Goal: Task Accomplishment & Management: Complete application form

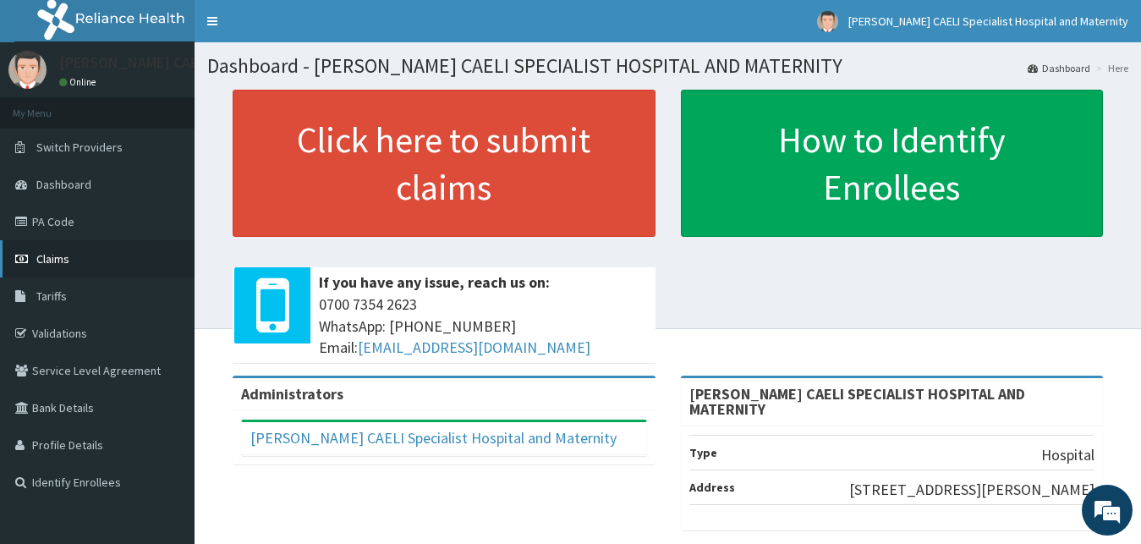
click at [85, 261] on link "Claims" at bounding box center [97, 258] width 195 height 37
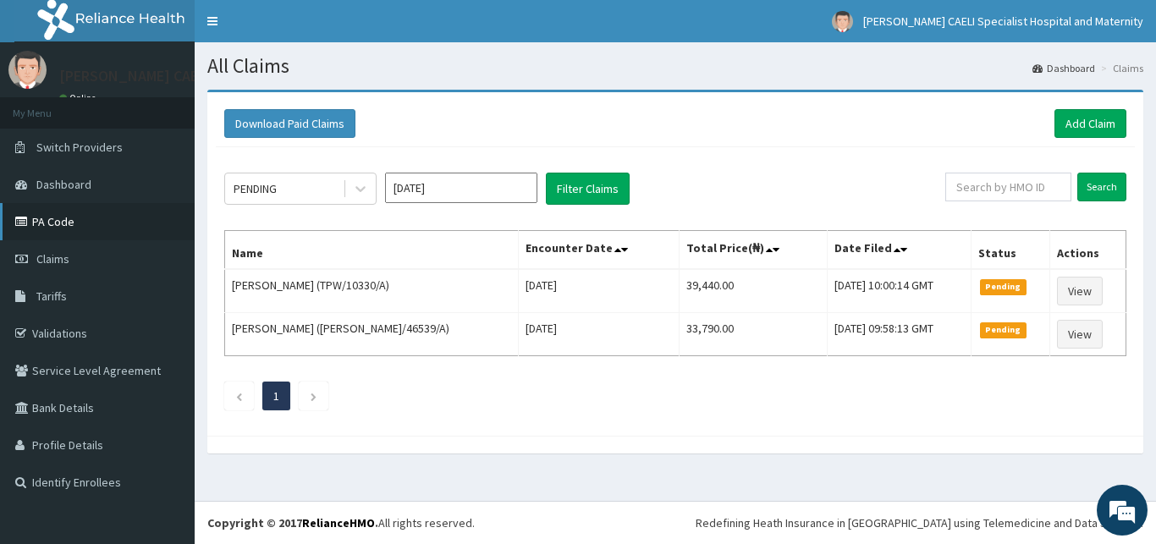
click at [30, 222] on icon at bounding box center [23, 222] width 17 height 12
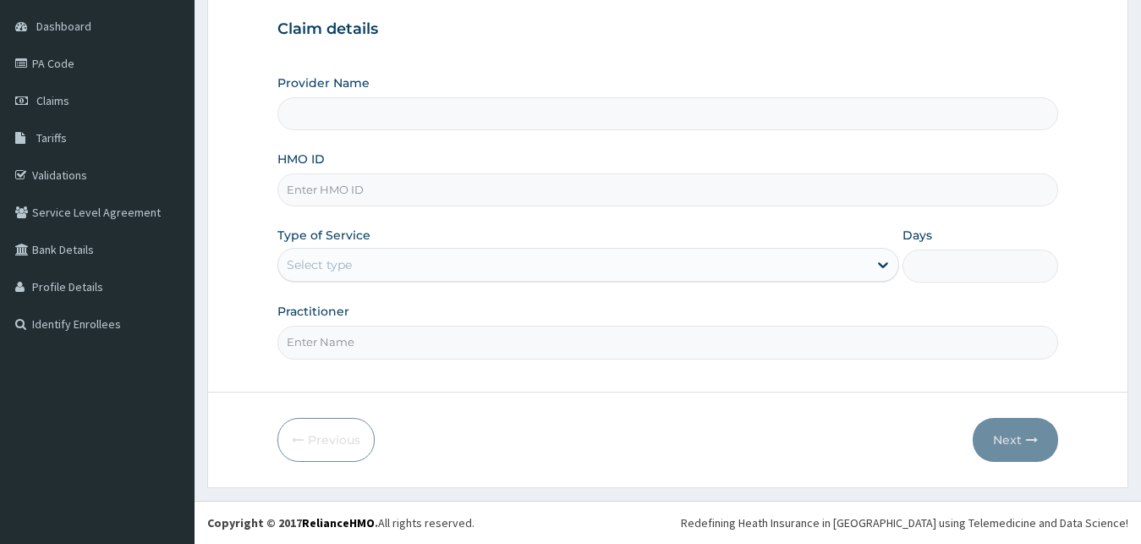
click at [338, 339] on input "Practitioner" at bounding box center [669, 342] width 782 height 33
type input "D"
type input "[PERSON_NAME] CAELI SPECIALIST HOSPITAL AND MATERNITY"
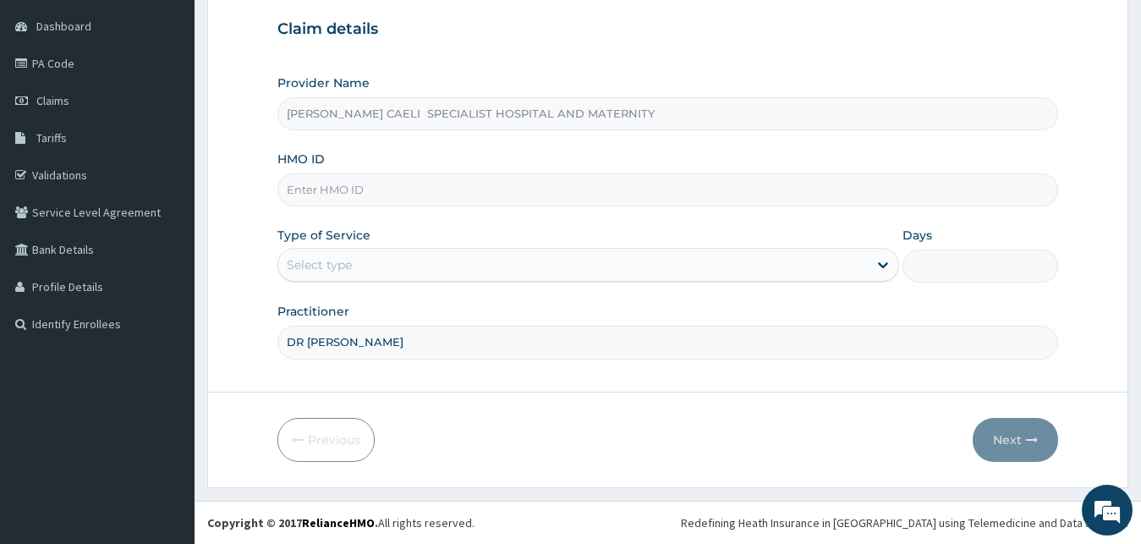
type input "DR [PERSON_NAME]"
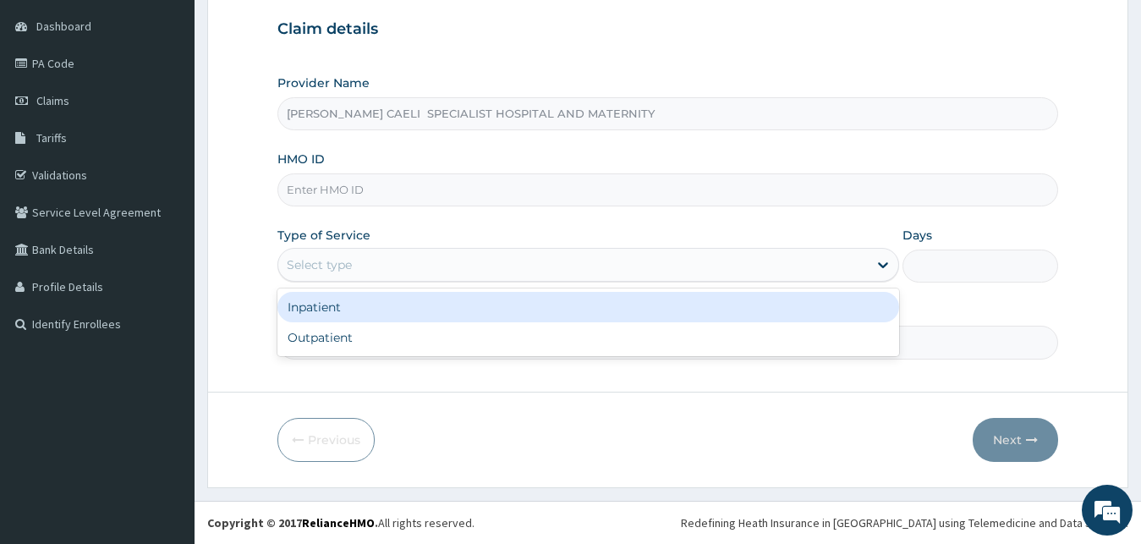
click at [405, 277] on div "Select type" at bounding box center [573, 264] width 591 height 27
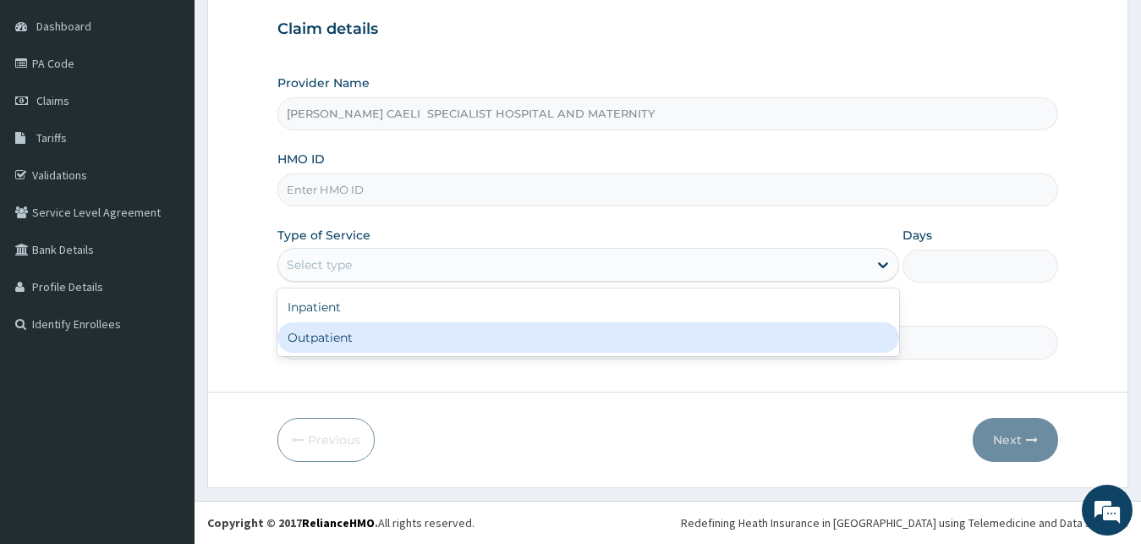
click at [382, 333] on div "Outpatient" at bounding box center [589, 337] width 623 height 30
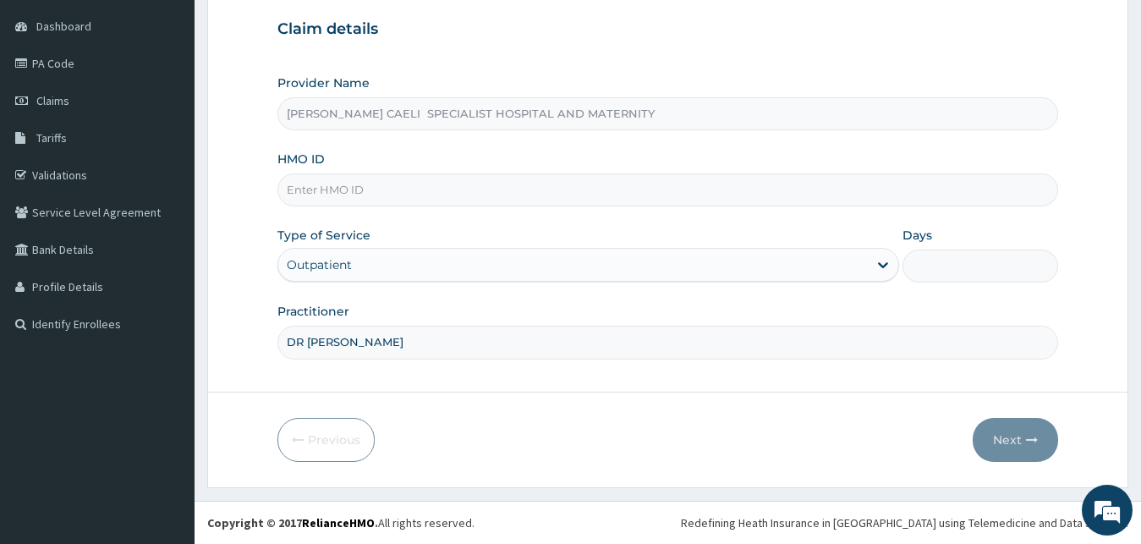
type input "1"
click at [352, 198] on input "HMO ID" at bounding box center [669, 189] width 782 height 33
type input "NBC/10723/B"
click at [1018, 458] on button "Next" at bounding box center [1015, 440] width 85 height 44
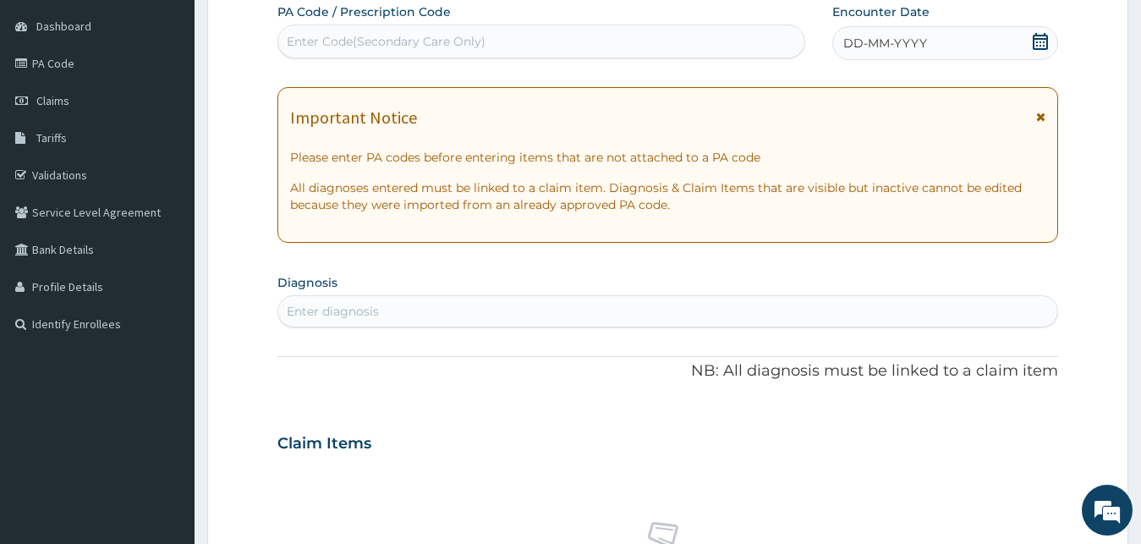
click at [365, 296] on div "Enter diagnosis" at bounding box center [669, 311] width 782 height 32
click at [364, 306] on div "Enter diagnosis" at bounding box center [333, 311] width 92 height 17
type input "E"
type input "PEPTIC"
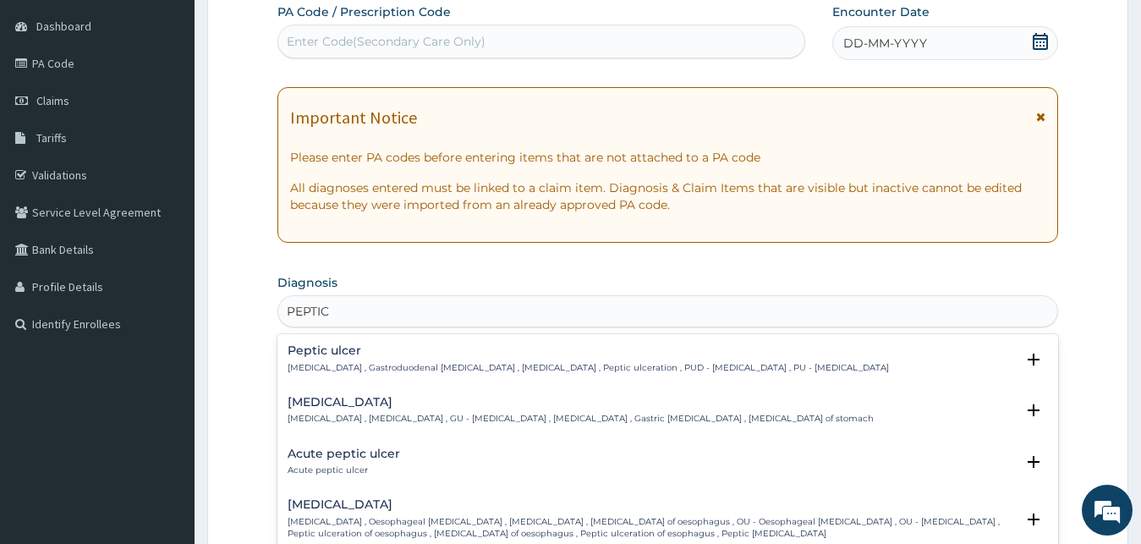
click at [399, 350] on h4 "Peptic ulcer" at bounding box center [589, 350] width 602 height 13
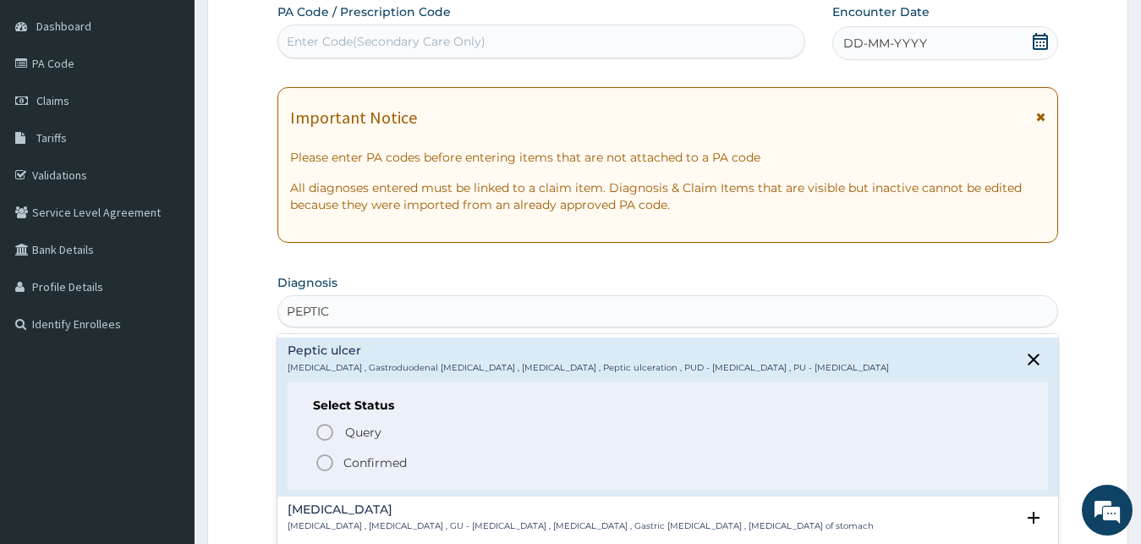
click at [363, 465] on p "Confirmed" at bounding box center [375, 462] width 63 height 17
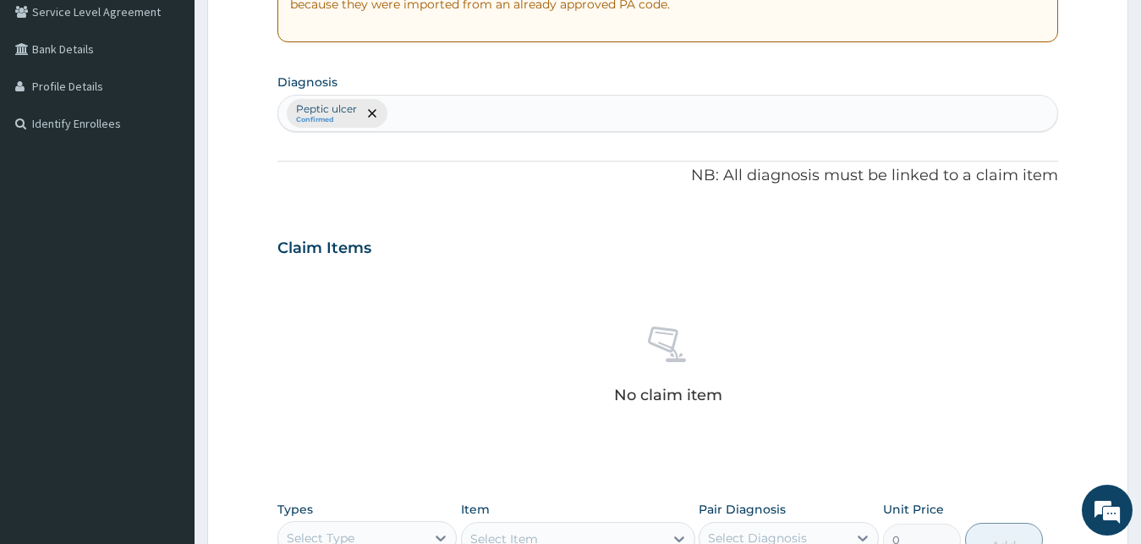
scroll to position [503, 0]
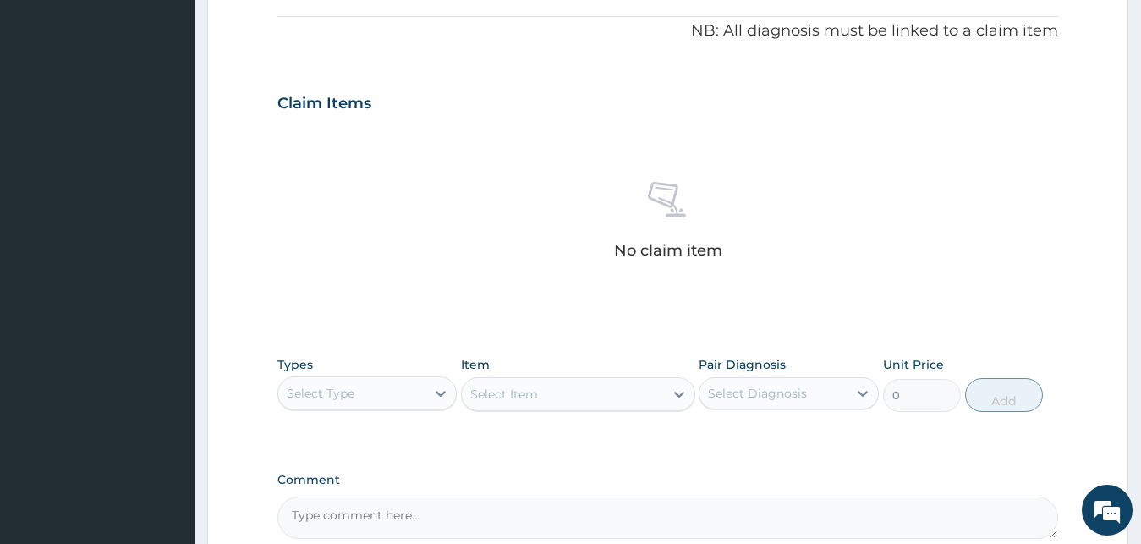
click at [801, 393] on div "Select Diagnosis" at bounding box center [757, 393] width 99 height 17
click at [739, 432] on label "Peptic ulcer" at bounding box center [764, 434] width 74 height 17
checkbox input "true"
click at [338, 400] on div "Select Type" at bounding box center [321, 393] width 68 height 17
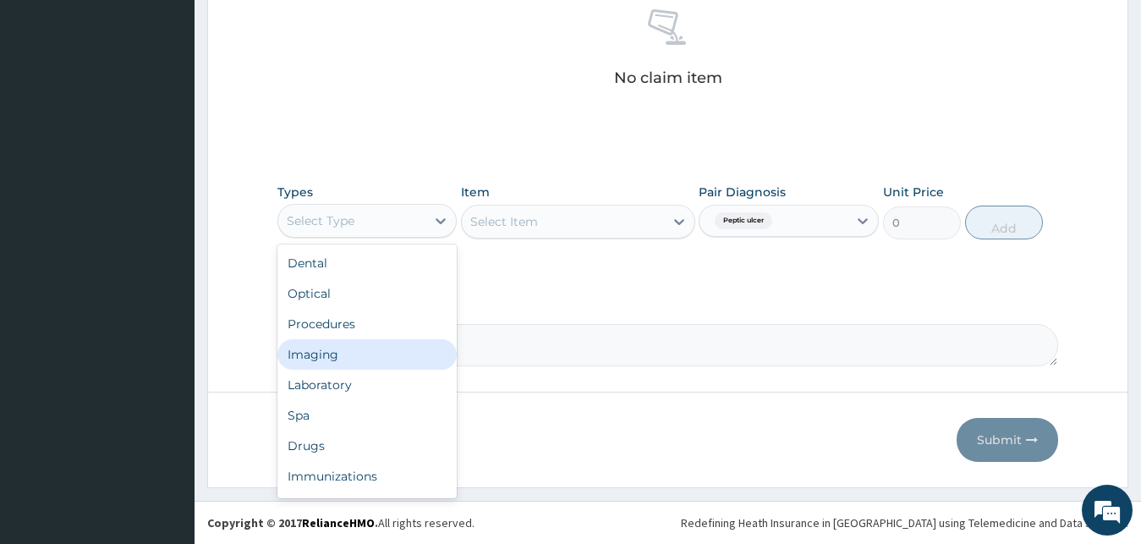
scroll to position [58, 0]
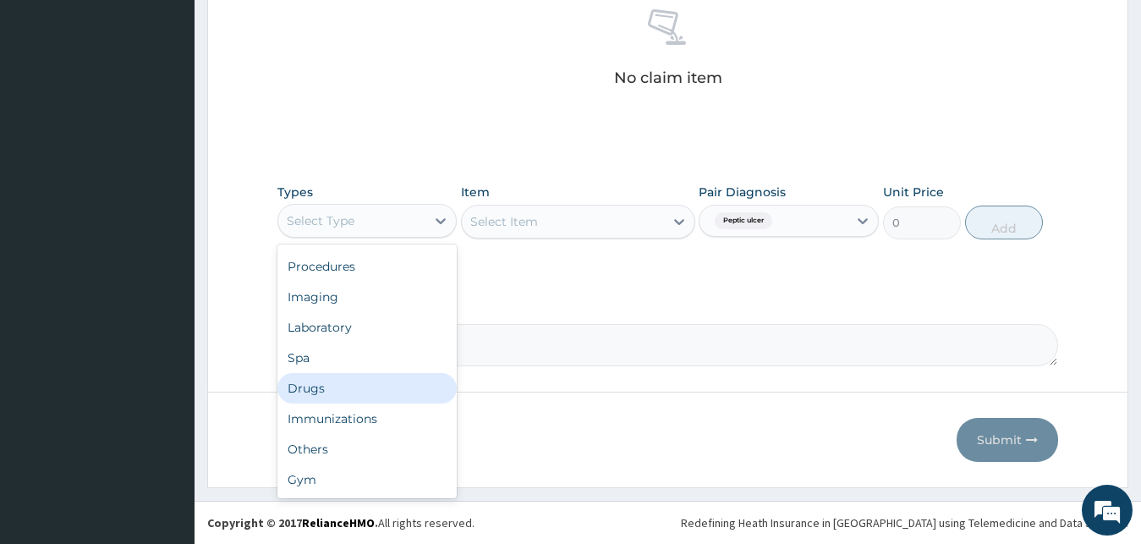
click at [349, 383] on div "Drugs" at bounding box center [368, 388] width 180 height 30
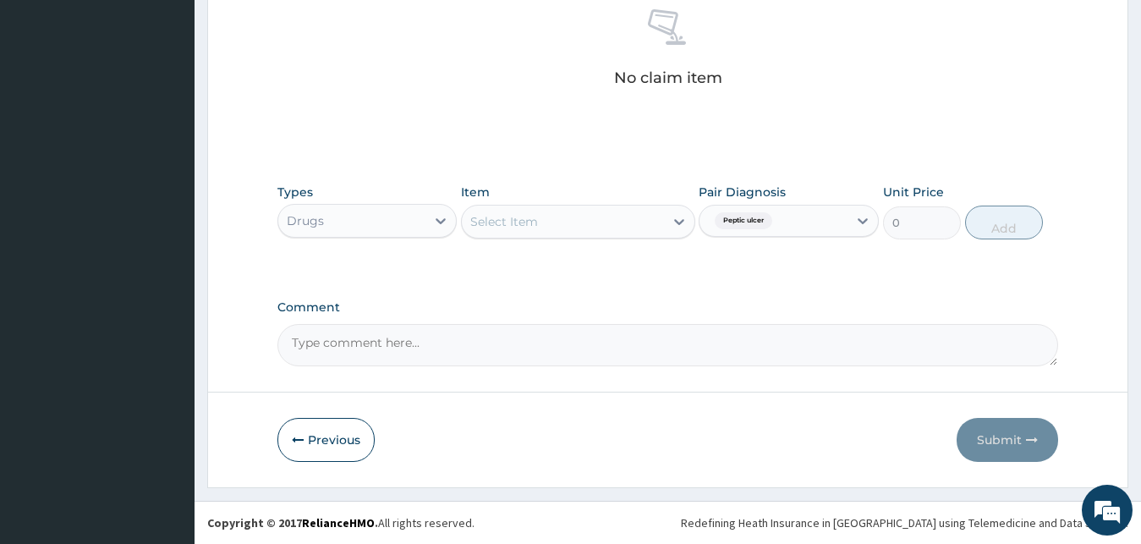
click at [615, 223] on div "Select Item" at bounding box center [563, 221] width 202 height 27
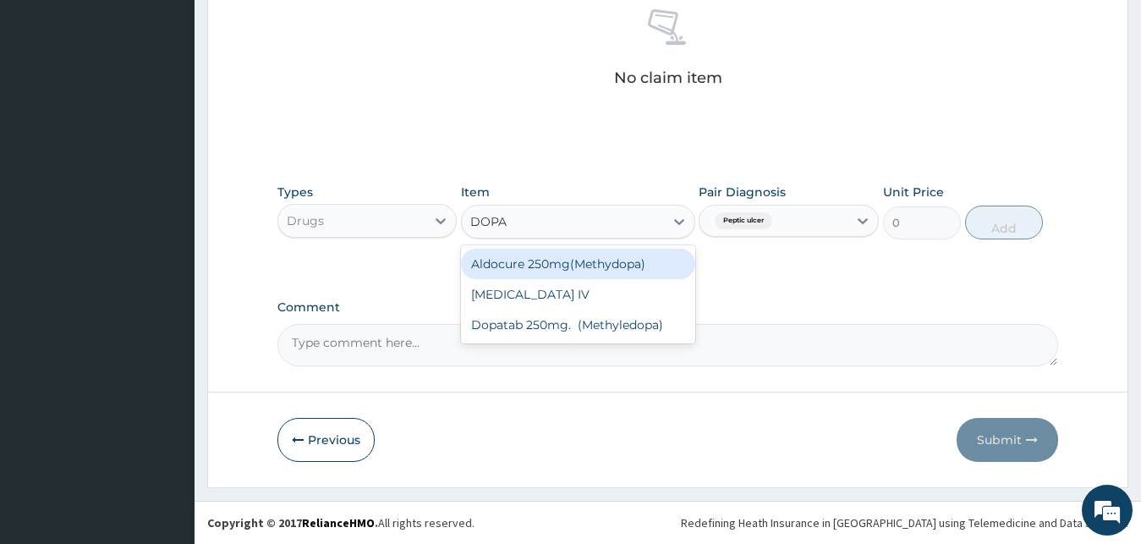
type input "DOPAT"
click at [646, 267] on div "Dopatab 250mg. (Methyledopa)" at bounding box center [578, 264] width 234 height 30
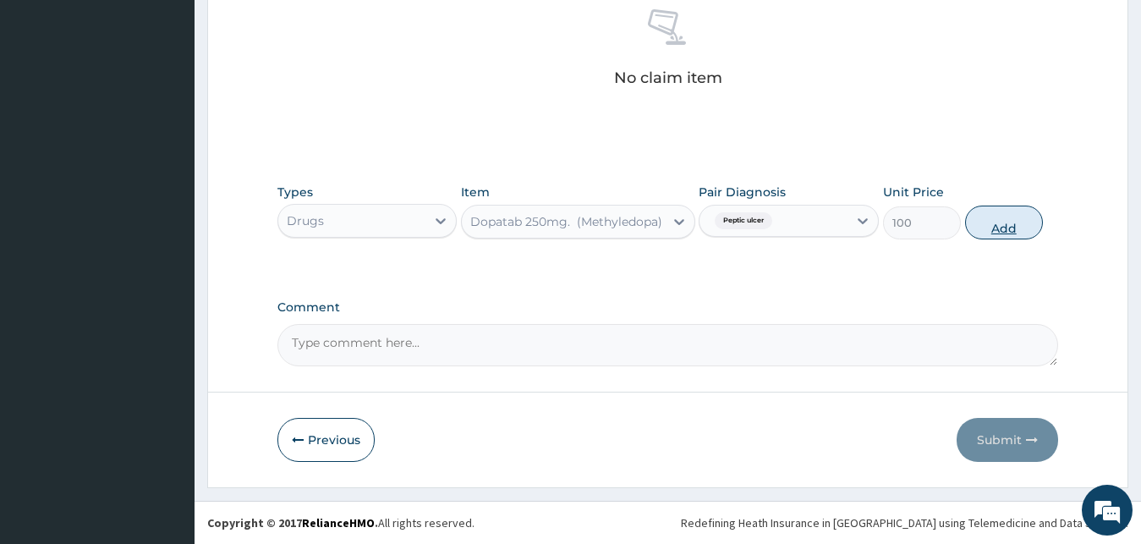
click at [983, 228] on button "Add" at bounding box center [1004, 223] width 78 height 34
type input "0"
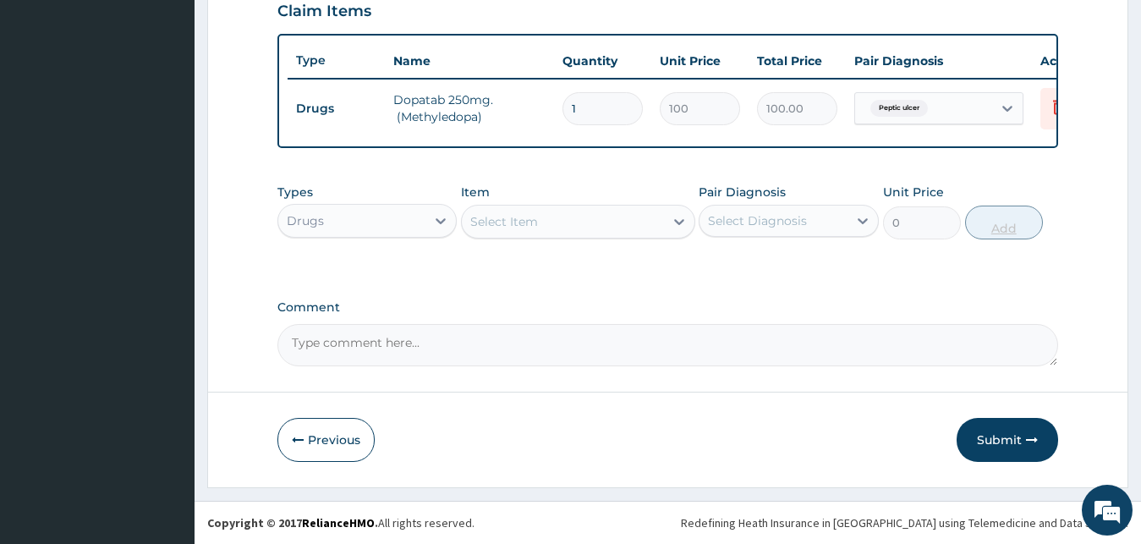
scroll to position [610, 0]
type input "0.00"
type input "6"
type input "600.00"
type input "60"
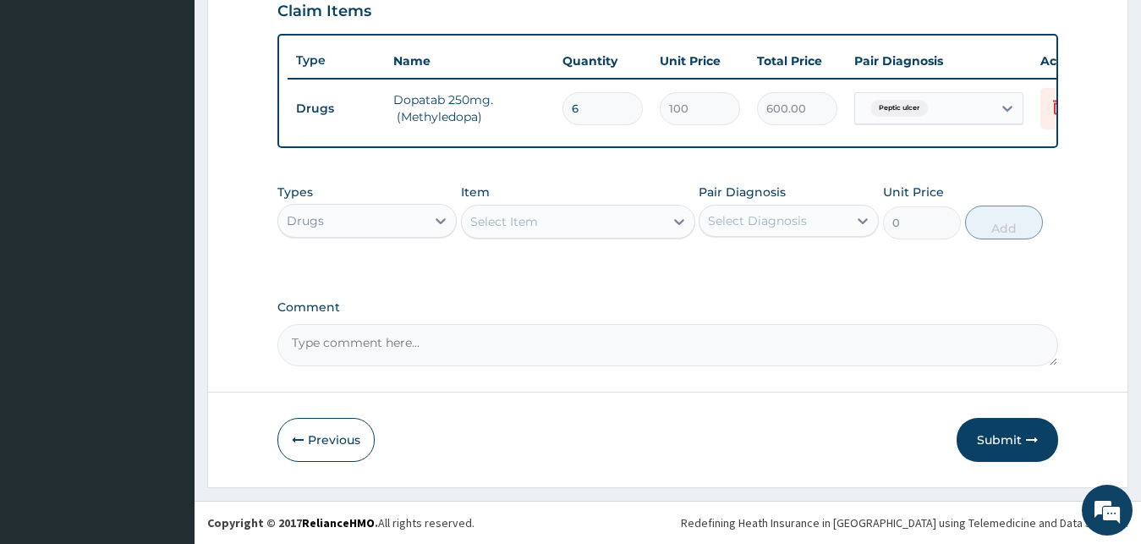
type input "6000.00"
type input "60"
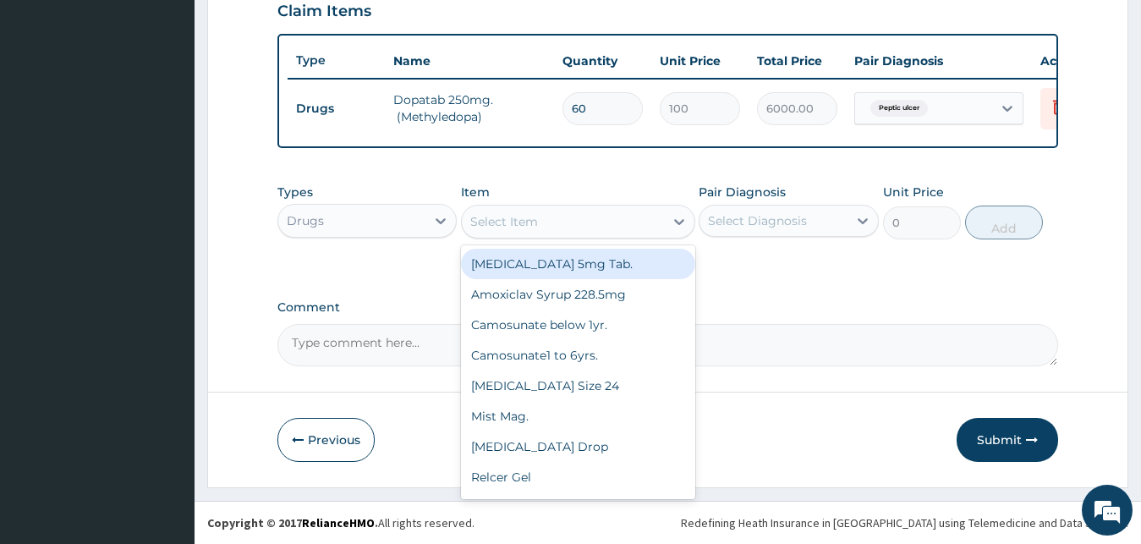
click at [576, 217] on div "Select Item" at bounding box center [563, 221] width 202 height 27
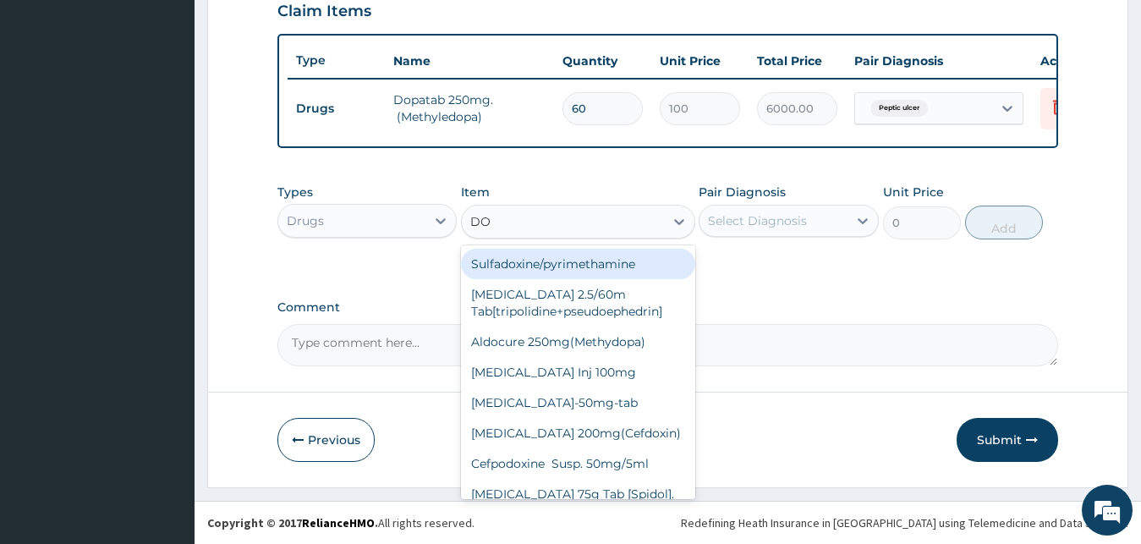
type input "DOV"
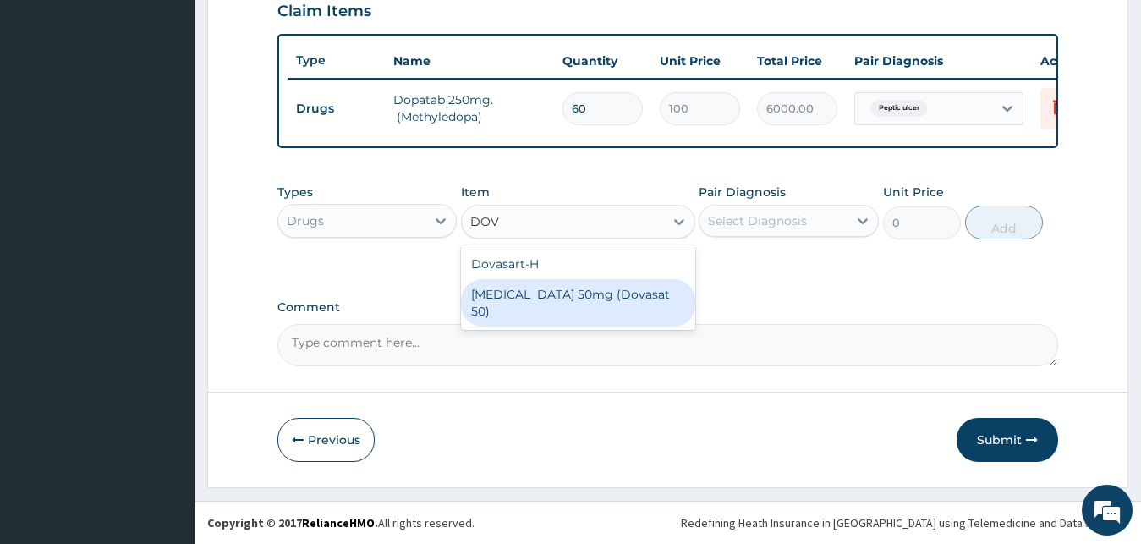
click at [562, 290] on div "[MEDICAL_DATA] 50mg (Dovasat 50)" at bounding box center [578, 302] width 234 height 47
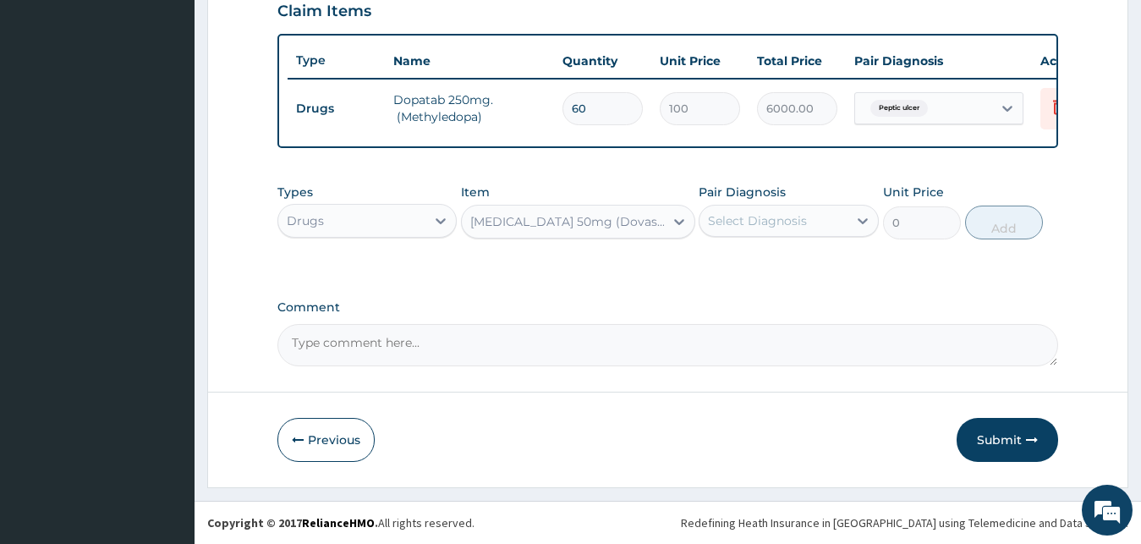
type input "120"
click at [822, 217] on div "Select Diagnosis" at bounding box center [774, 220] width 148 height 27
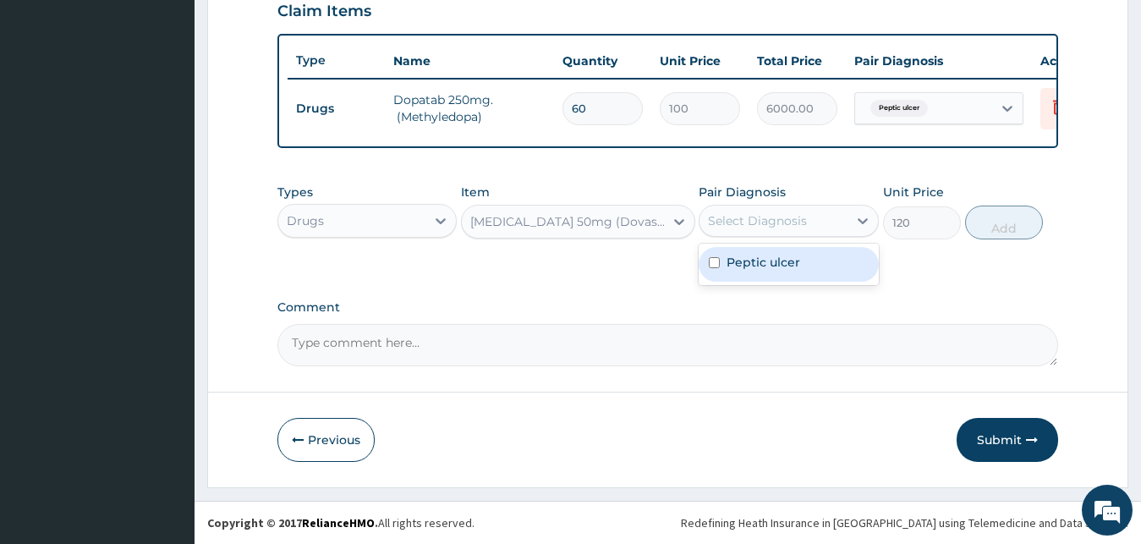
click at [784, 259] on label "Peptic ulcer" at bounding box center [764, 262] width 74 height 17
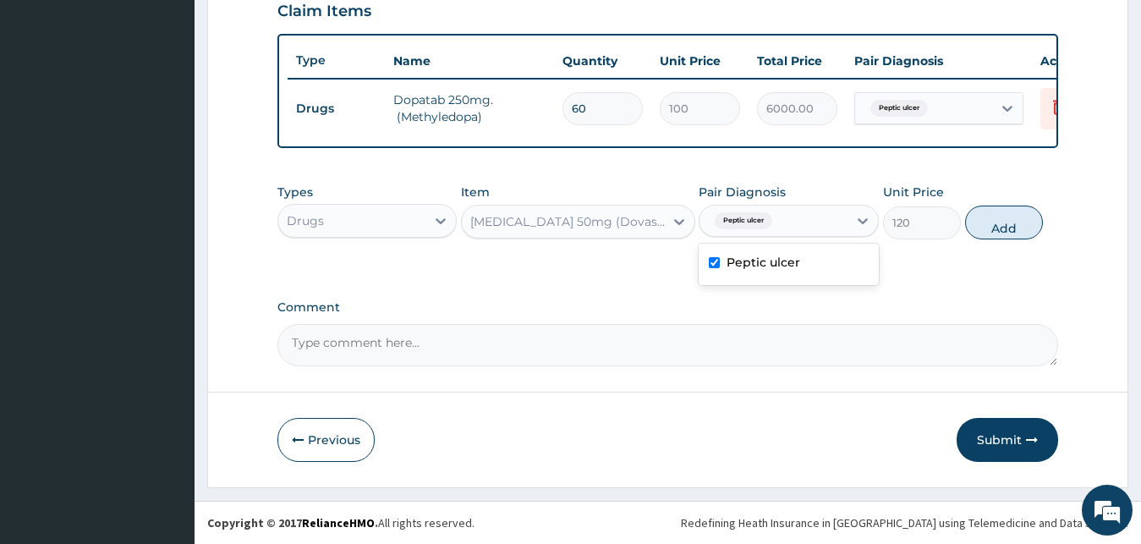
checkbox input "true"
click at [984, 214] on button "Add" at bounding box center [1004, 223] width 78 height 34
type input "0"
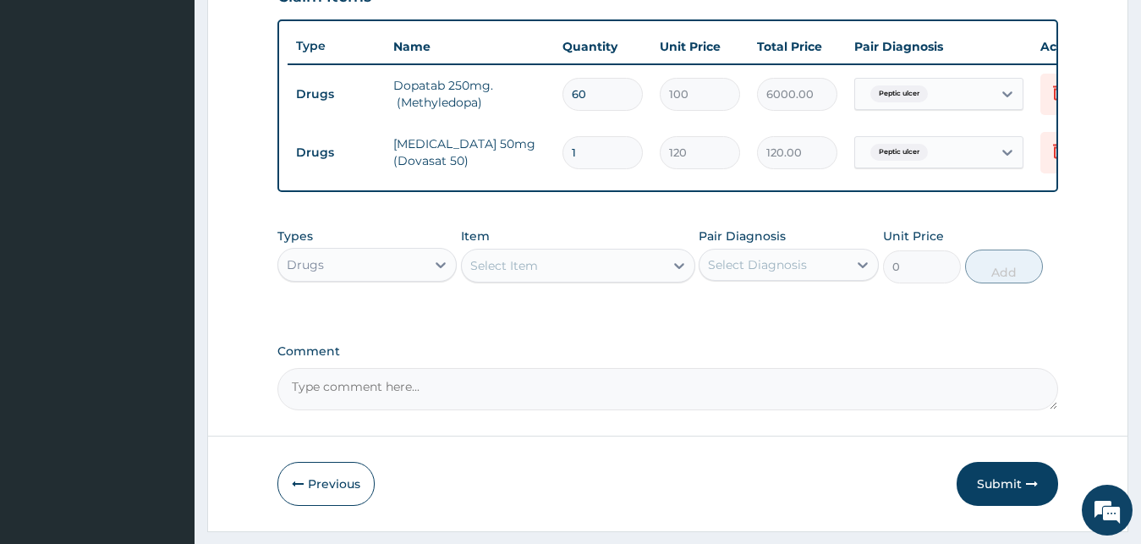
type input "0.00"
type input "3"
type input "360.00"
type input "30"
type input "3600.00"
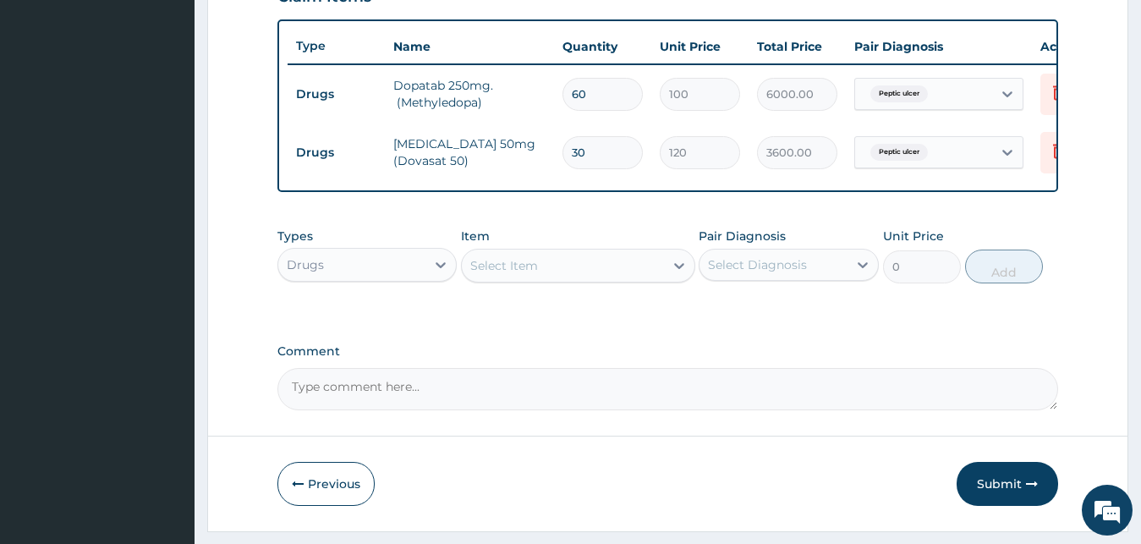
type input "30"
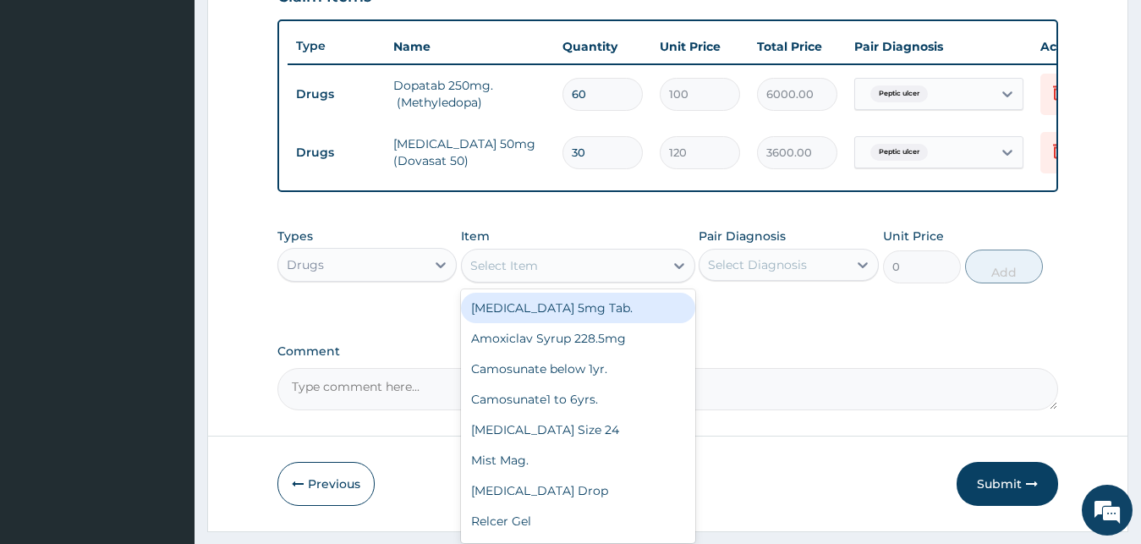
click at [506, 274] on div "Select Item" at bounding box center [504, 265] width 68 height 17
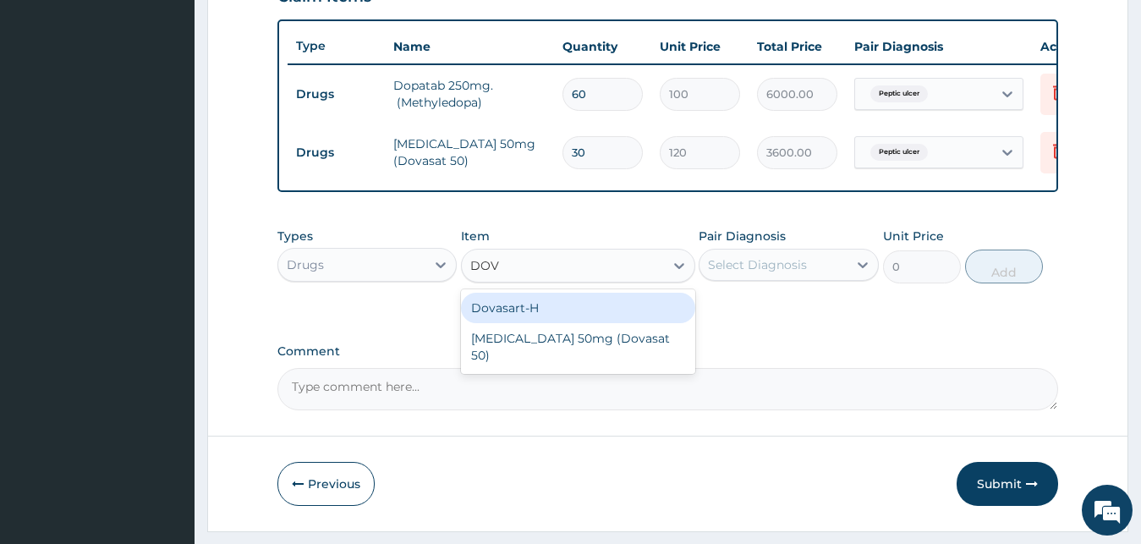
type input "DOVA"
click at [557, 321] on div "Dovasart-H" at bounding box center [578, 308] width 234 height 30
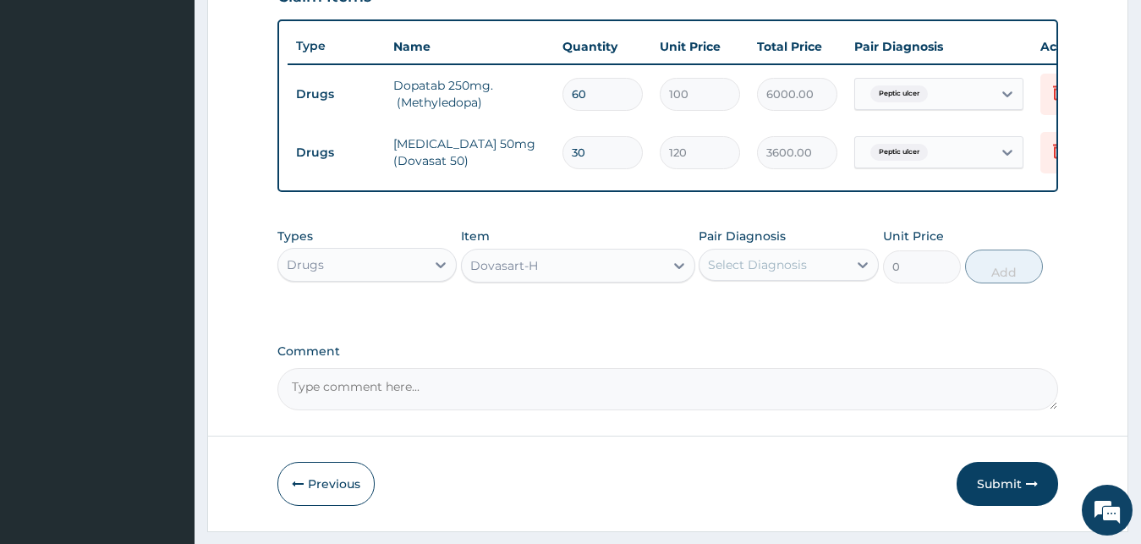
type input "150"
click at [767, 273] on div "Select Diagnosis" at bounding box center [757, 264] width 99 height 17
click at [773, 314] on label "Peptic ulcer" at bounding box center [764, 306] width 74 height 17
checkbox input "true"
click at [1014, 279] on button "Add" at bounding box center [1004, 267] width 78 height 34
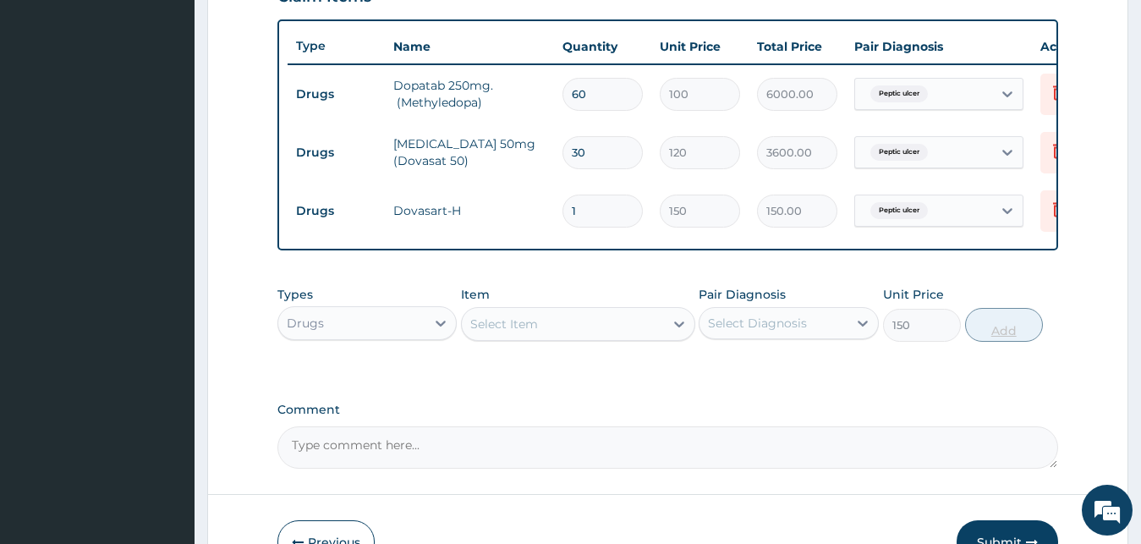
type input "0"
type input "0.00"
type input "3"
type input "450.00"
type input "30"
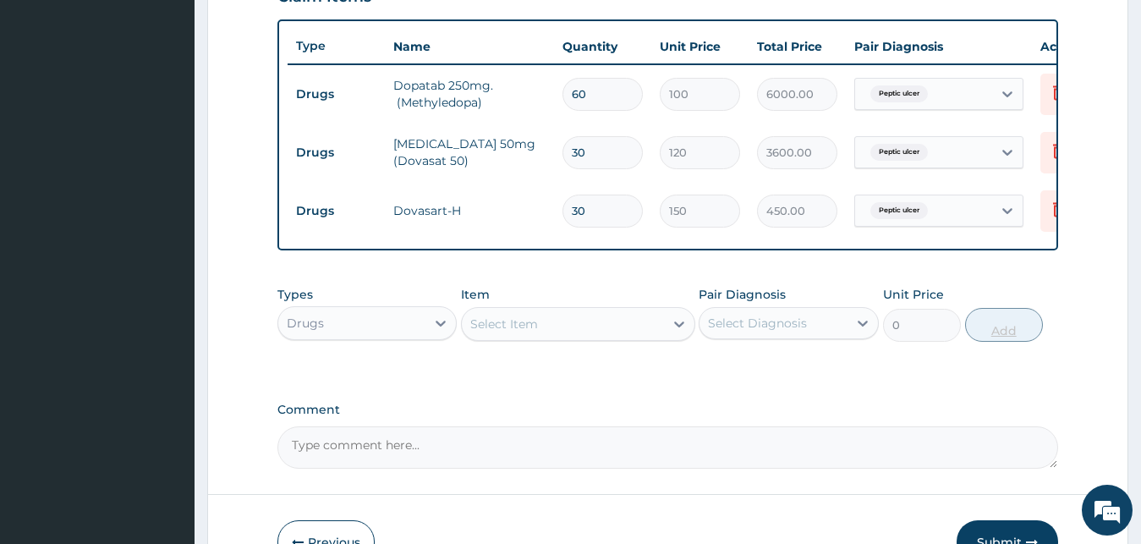
type input "4500.00"
type input "30"
click at [818, 337] on div "Select Diagnosis" at bounding box center [774, 323] width 148 height 27
click at [784, 366] on div "Peptic ulcer" at bounding box center [789, 366] width 180 height 35
click at [770, 373] on label "Peptic ulcer" at bounding box center [764, 364] width 74 height 17
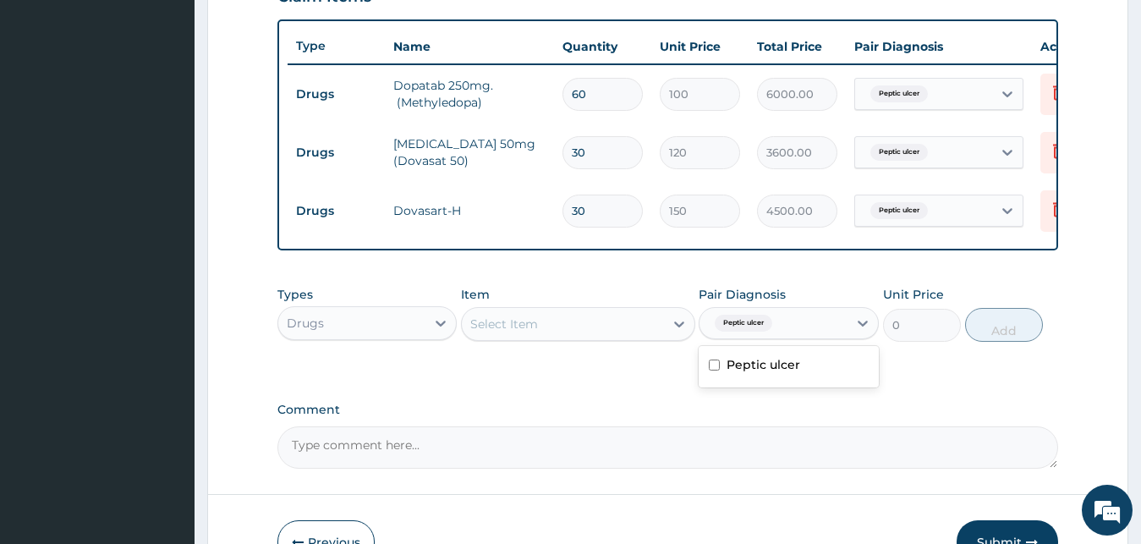
checkbox input "false"
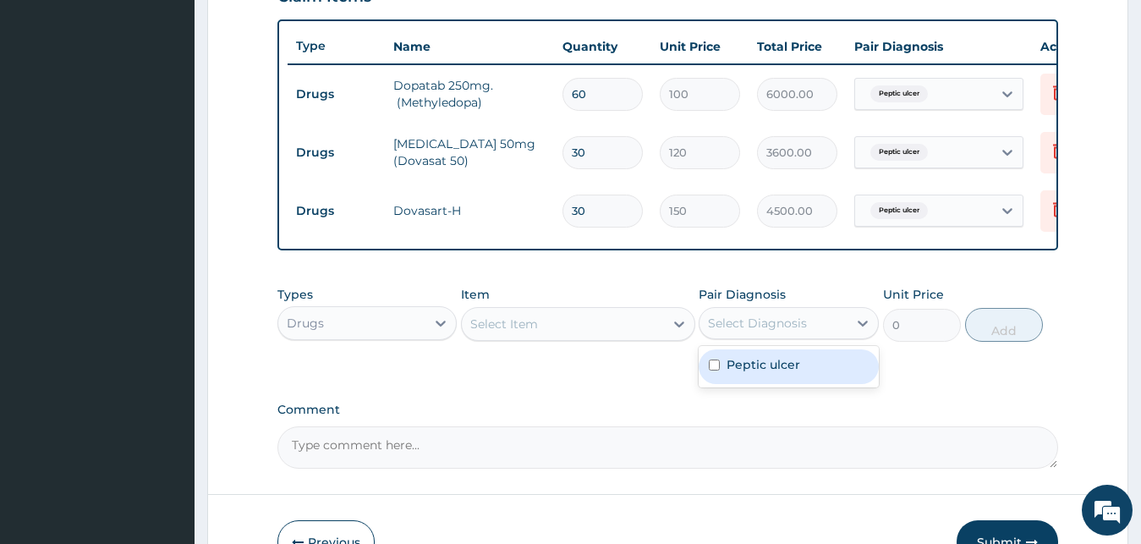
click at [593, 338] on div "Select Item" at bounding box center [563, 324] width 202 height 27
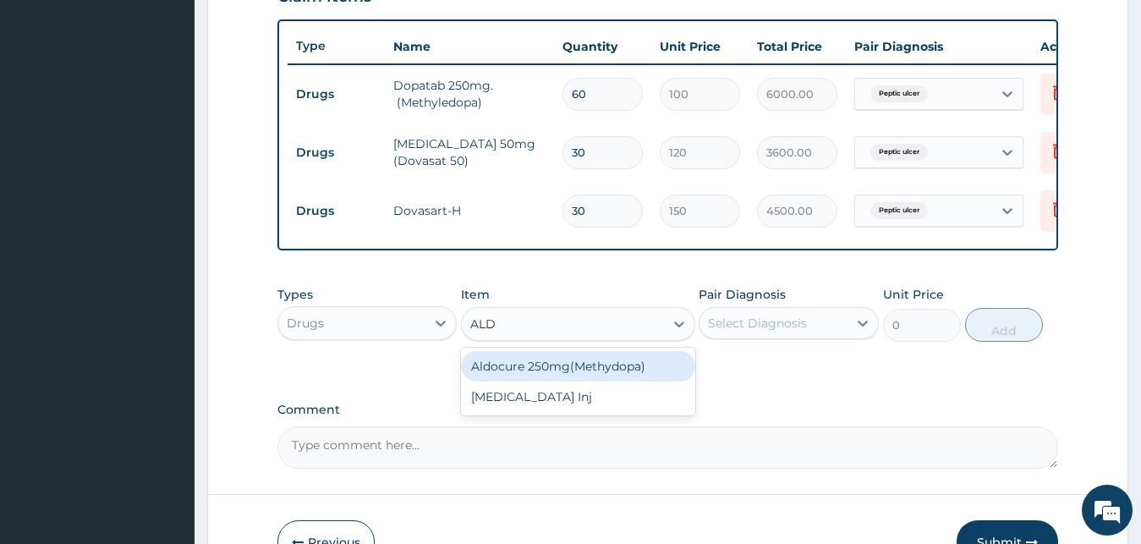
type input "[PERSON_NAME]"
click at [619, 379] on div "Aldocure 250mg(Methydopa)" at bounding box center [578, 366] width 234 height 30
type input "100"
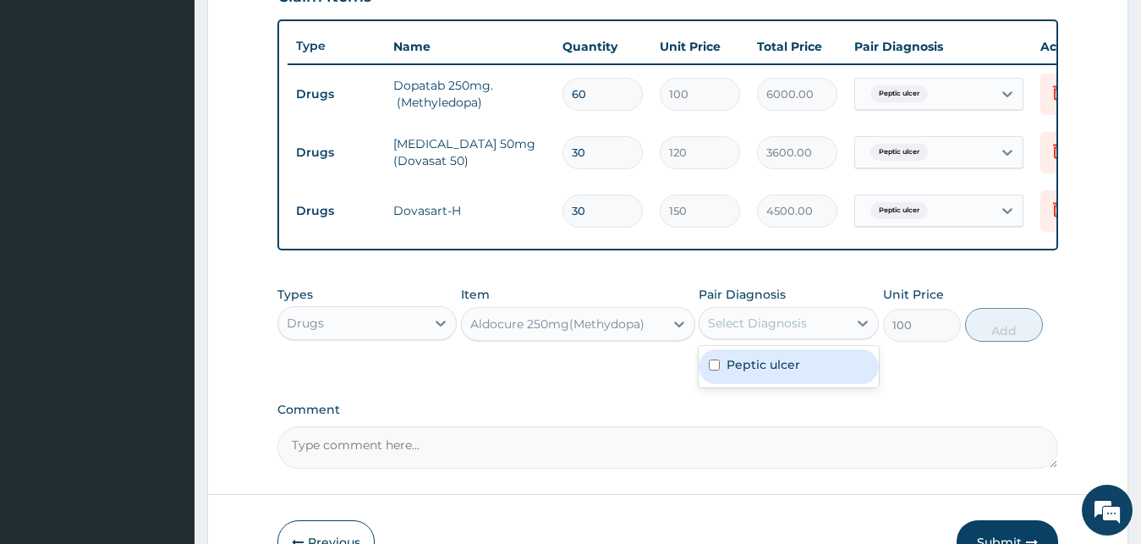
click at [799, 337] on div "Select Diagnosis" at bounding box center [774, 323] width 148 height 27
click at [789, 371] on label "Peptic ulcer" at bounding box center [764, 364] width 74 height 17
checkbox input "true"
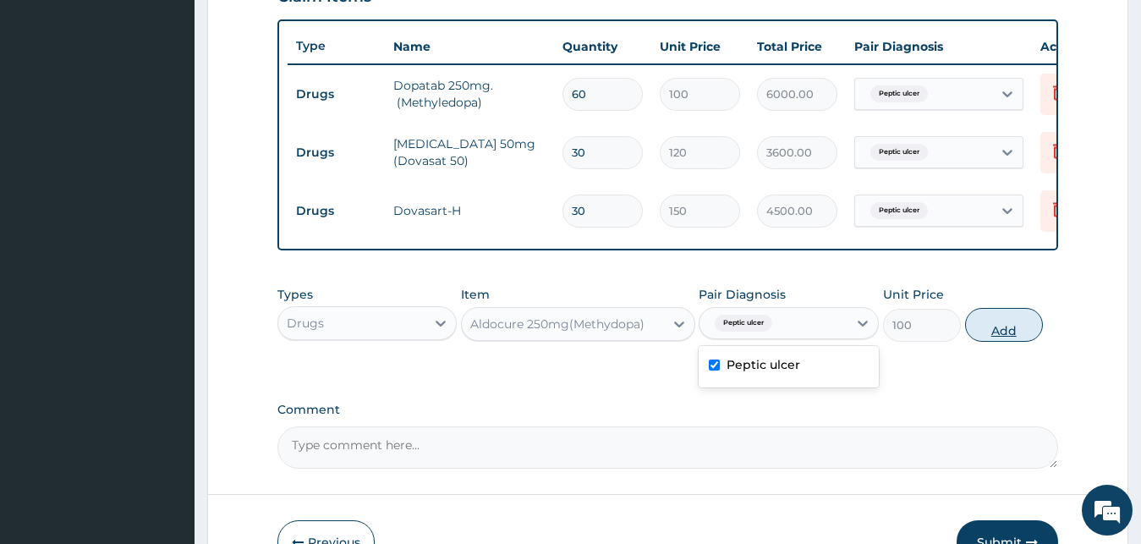
click at [992, 335] on button "Add" at bounding box center [1004, 325] width 78 height 34
type input "0"
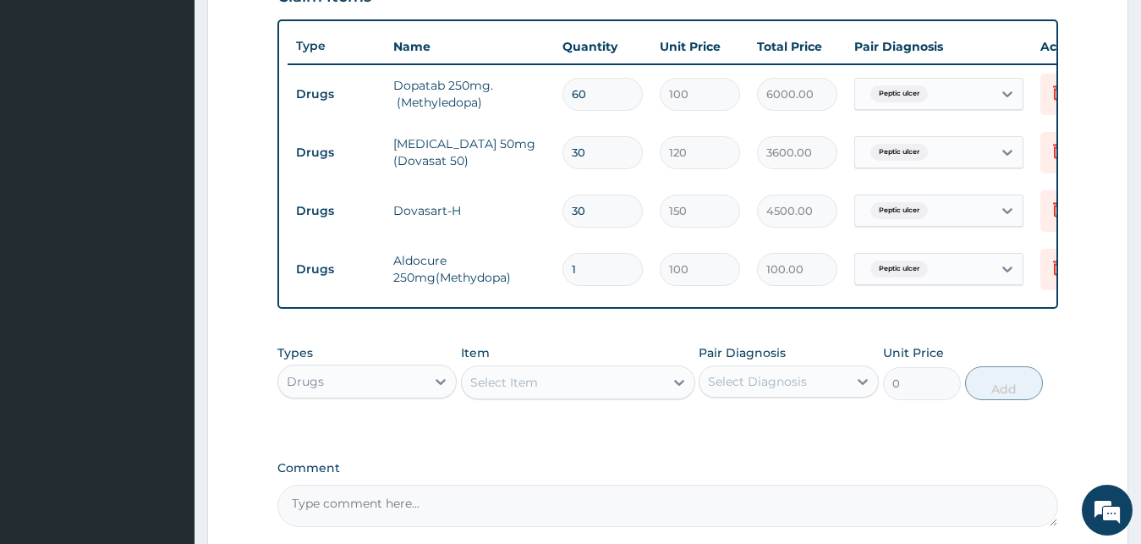
type input "0.00"
type input "3"
type input "300.00"
type input "30"
type input "3000.00"
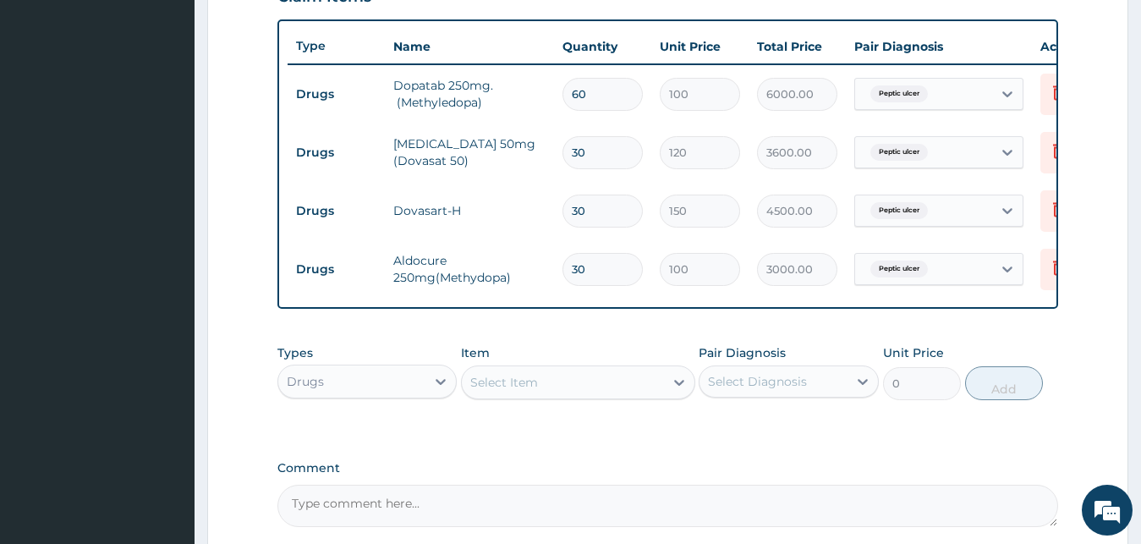
type input "30"
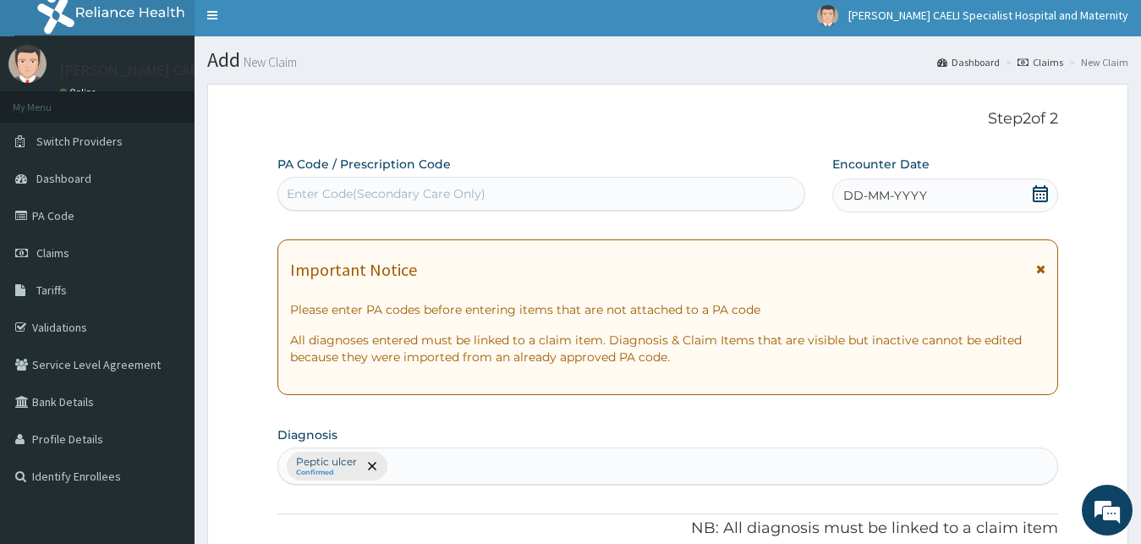
scroll to position [0, 0]
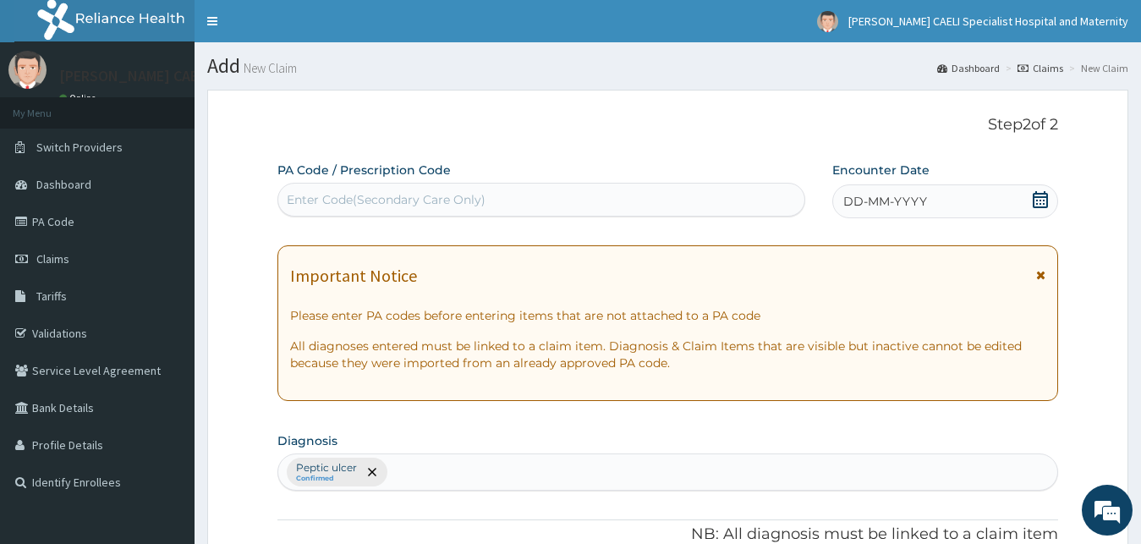
click at [421, 205] on div "Enter Code(Secondary Care Only)" at bounding box center [386, 199] width 199 height 17
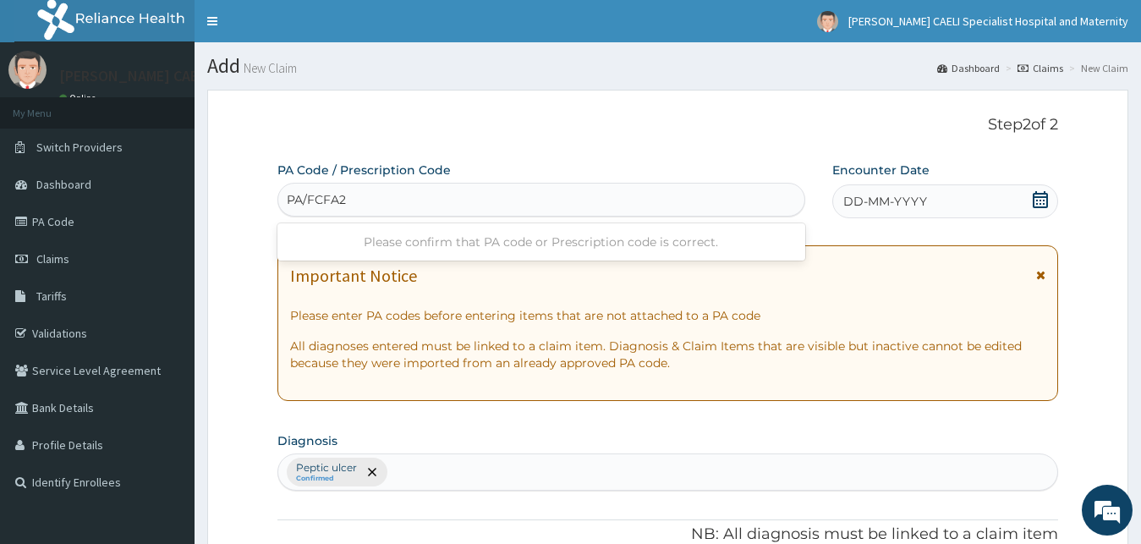
type input "PA/FCFA25"
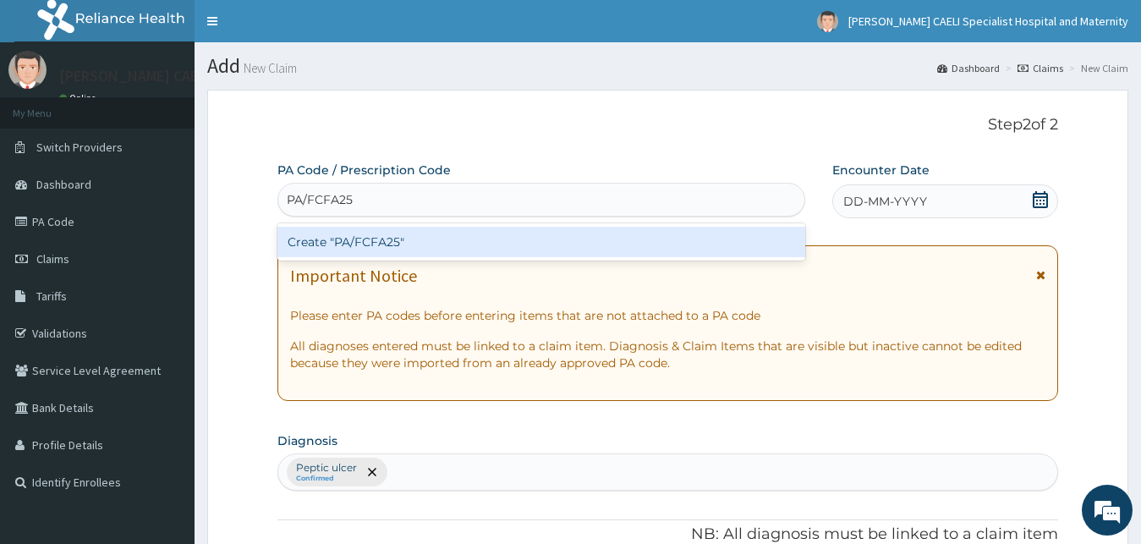
click at [395, 243] on div "Create "PA/FCFA25"" at bounding box center [542, 242] width 528 height 30
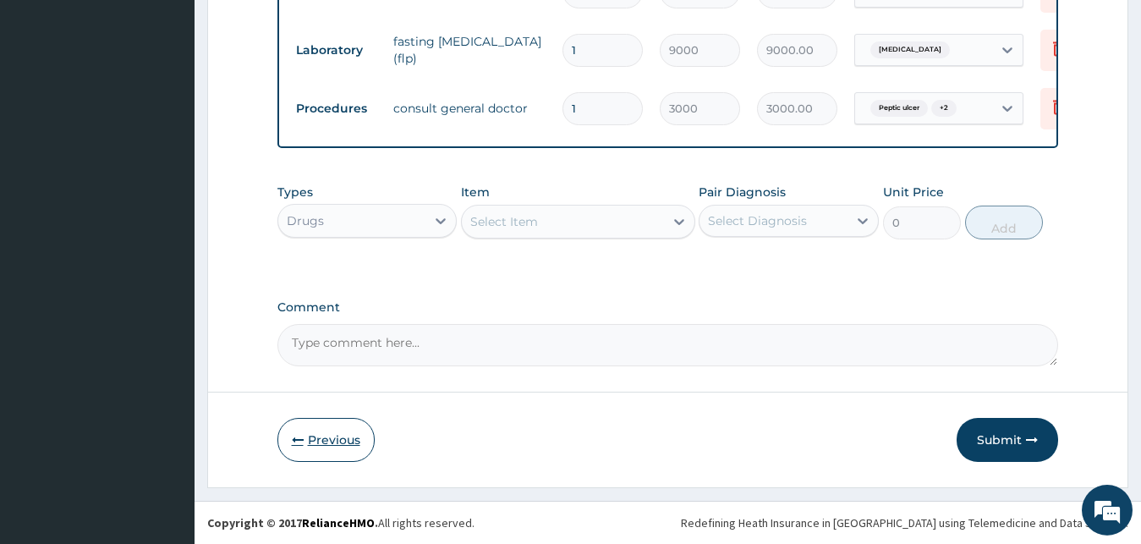
scroll to position [960, 0]
click at [311, 436] on button "Previous" at bounding box center [326, 440] width 97 height 44
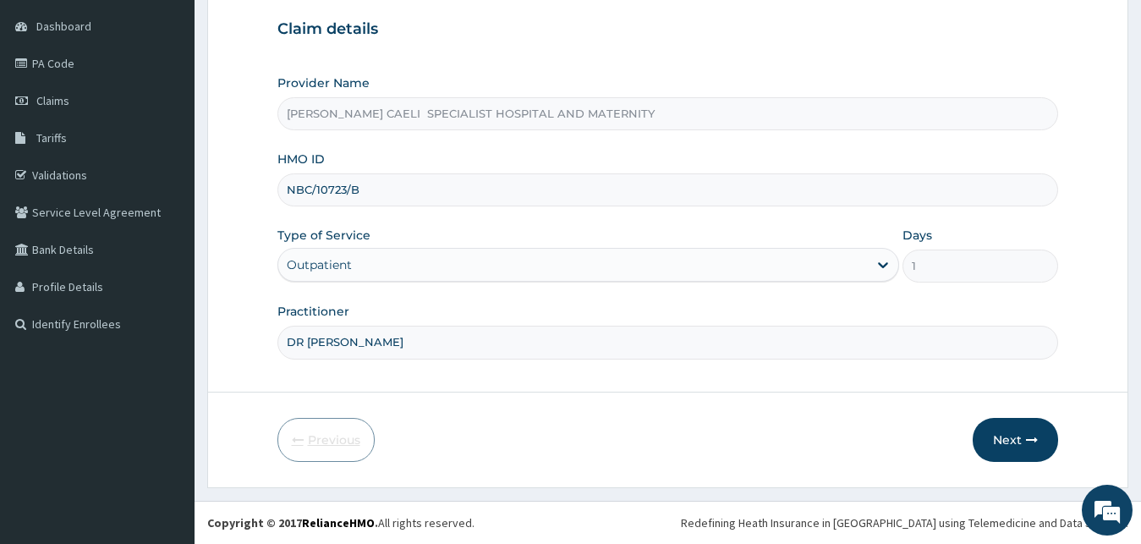
scroll to position [158, 0]
click at [987, 442] on button "Next" at bounding box center [1015, 440] width 85 height 44
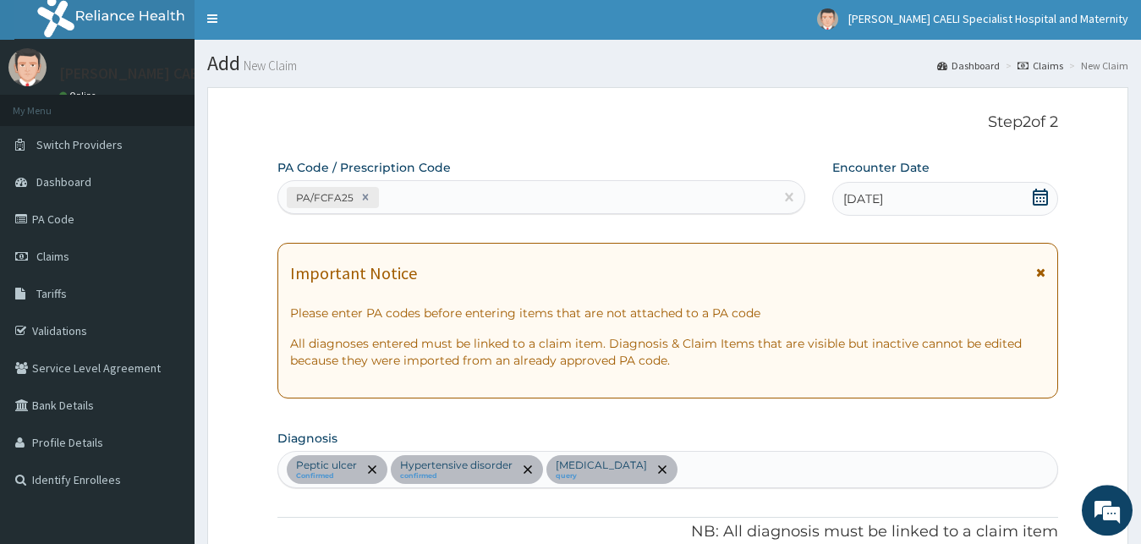
scroll to position [0, 0]
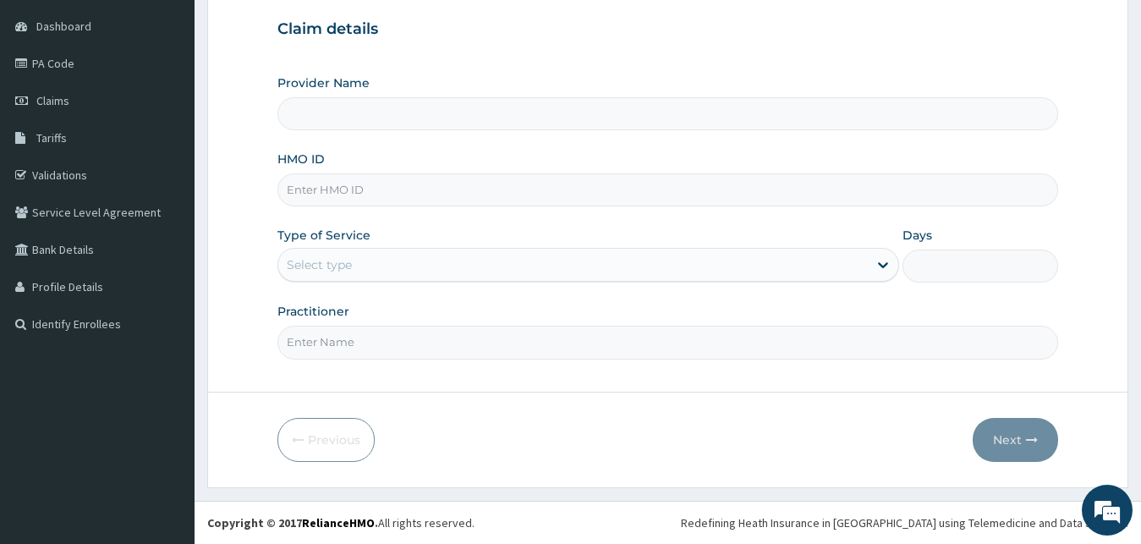
scroll to position [158, 0]
type input "[PERSON_NAME] CAELI SPECIALIST HOSPITAL AND MATERNITY"
click at [333, 346] on input "Practitioner" at bounding box center [669, 342] width 782 height 33
type input "DR UHAMA SAMSON NNAMDI"
click at [335, 272] on div "Select type" at bounding box center [319, 264] width 65 height 17
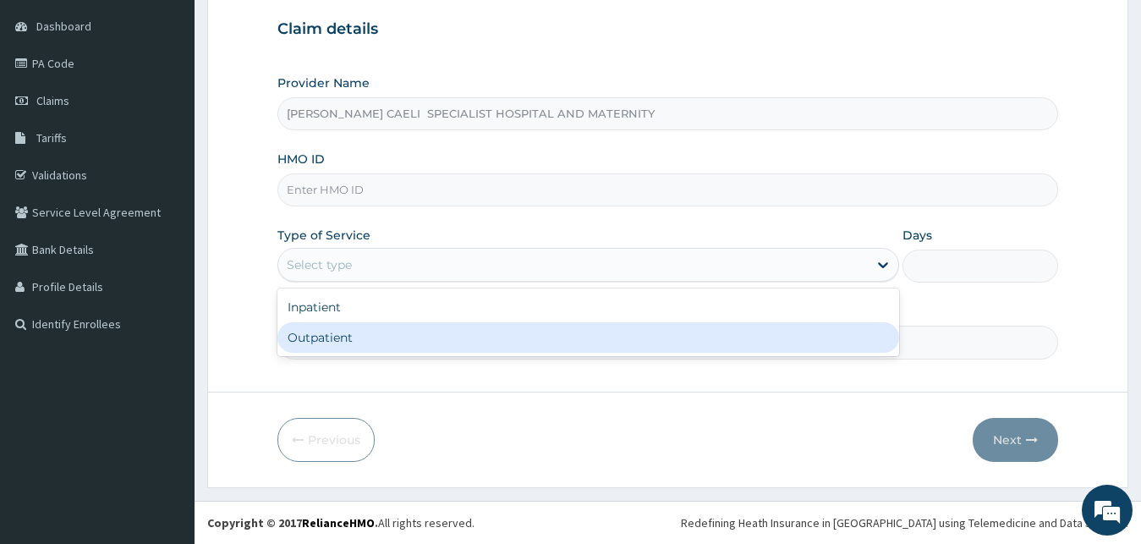
click at [323, 338] on div "Outpatient" at bounding box center [589, 337] width 623 height 30
type input "1"
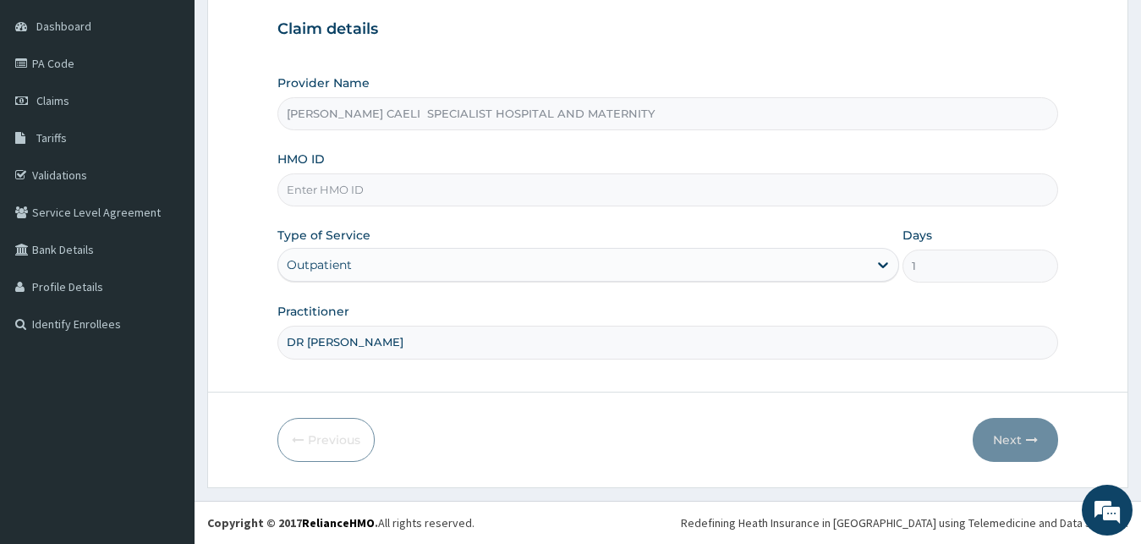
scroll to position [0, 0]
click at [342, 185] on input "HMO ID" at bounding box center [669, 189] width 782 height 33
type input "D"
type input "NBC/10723/B"
click at [983, 439] on button "Next" at bounding box center [1015, 440] width 85 height 44
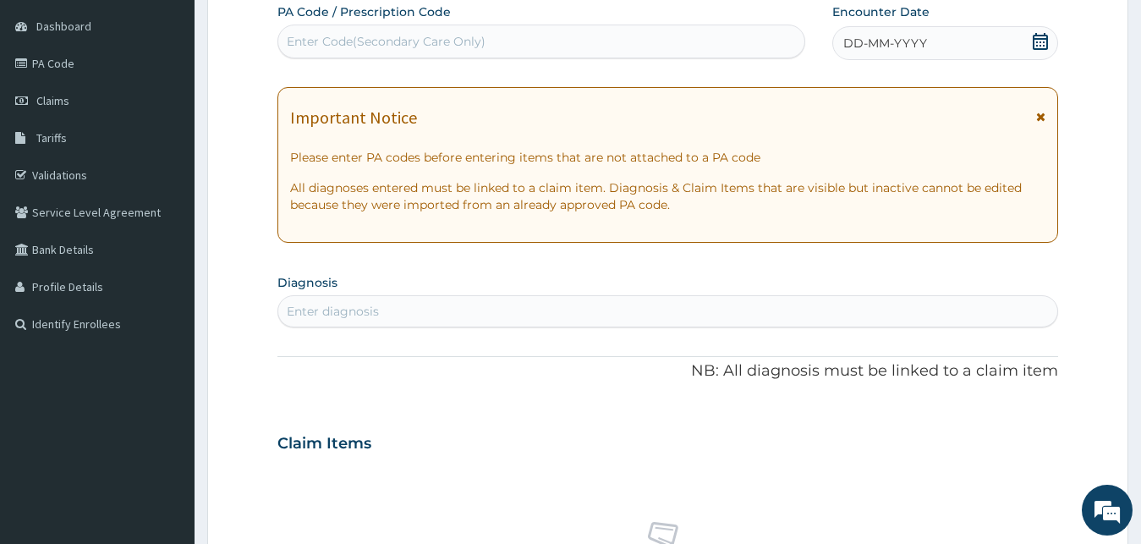
click at [370, 29] on div "Enter Code(Secondary Care Only)" at bounding box center [541, 41] width 526 height 27
type input "PA/FCFA25"
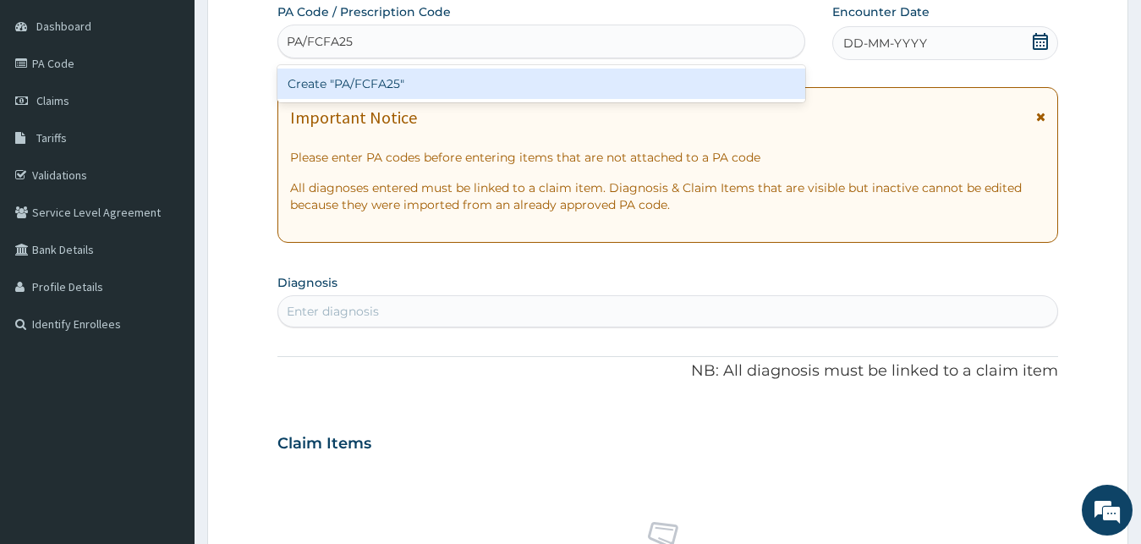
click at [392, 87] on div "Create "PA/FCFA25"" at bounding box center [542, 84] width 528 height 30
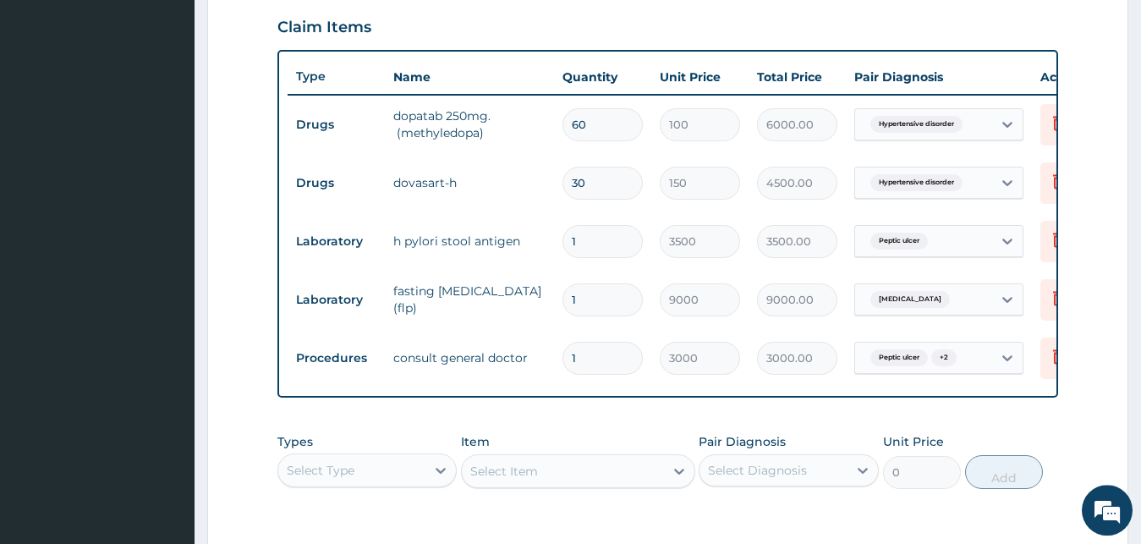
scroll to position [838, 0]
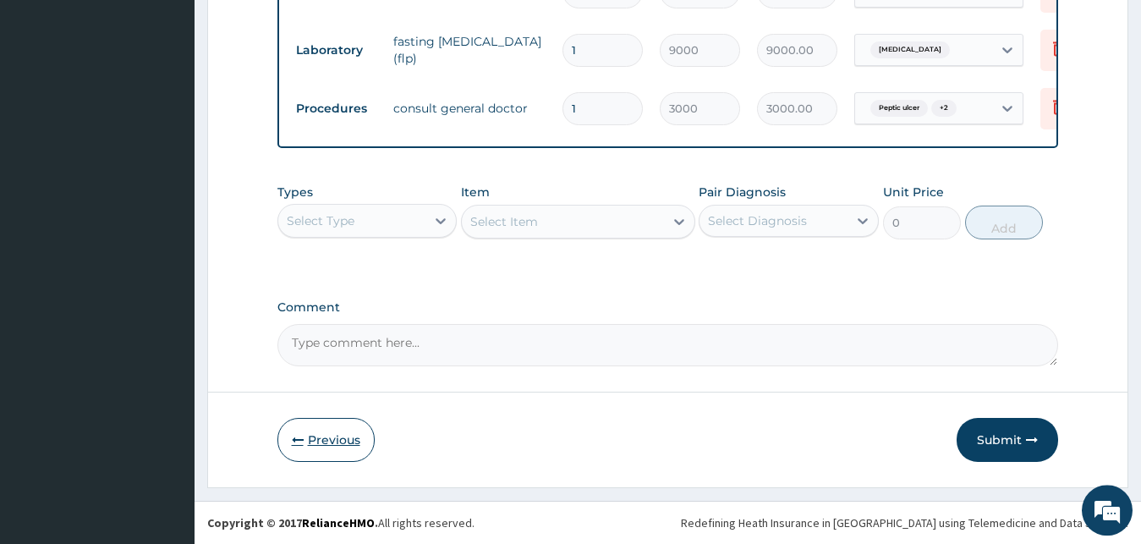
click at [317, 451] on button "Previous" at bounding box center [326, 440] width 97 height 44
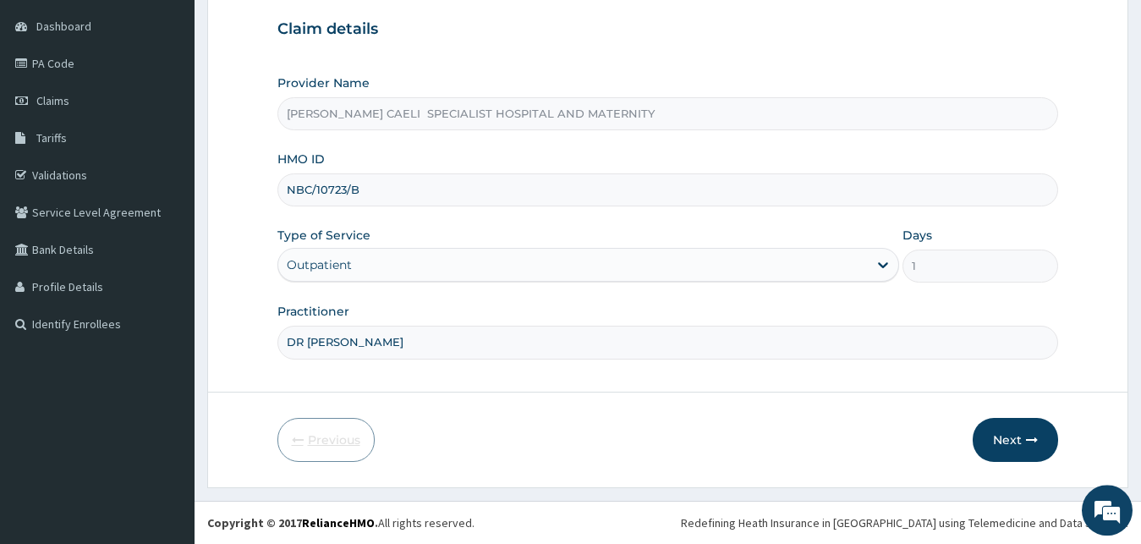
scroll to position [158, 0]
click at [1024, 445] on button "Next" at bounding box center [1015, 440] width 85 height 44
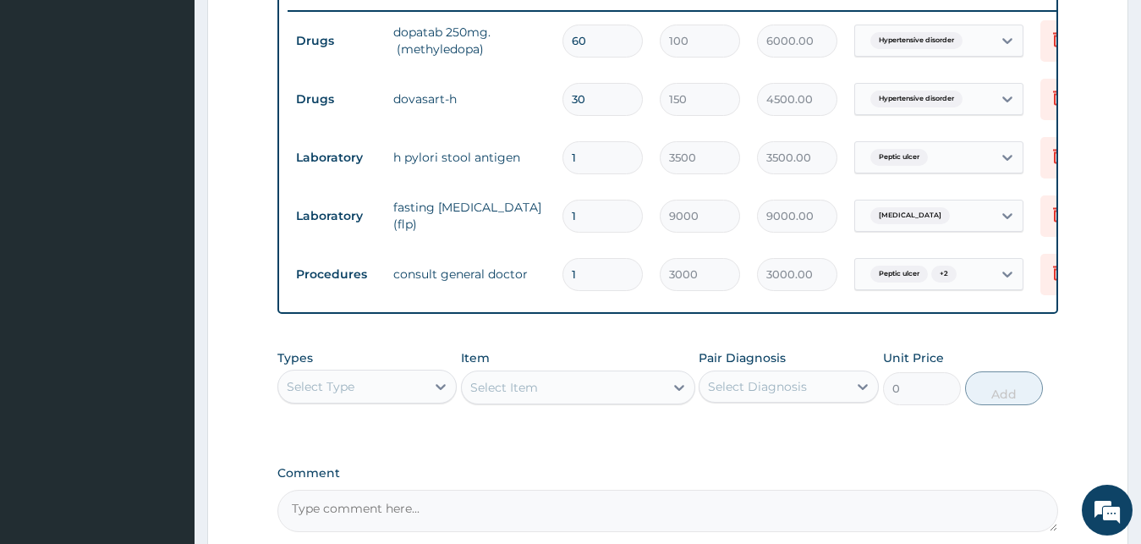
scroll to position [498, 0]
